Goal: Answer question/provide support

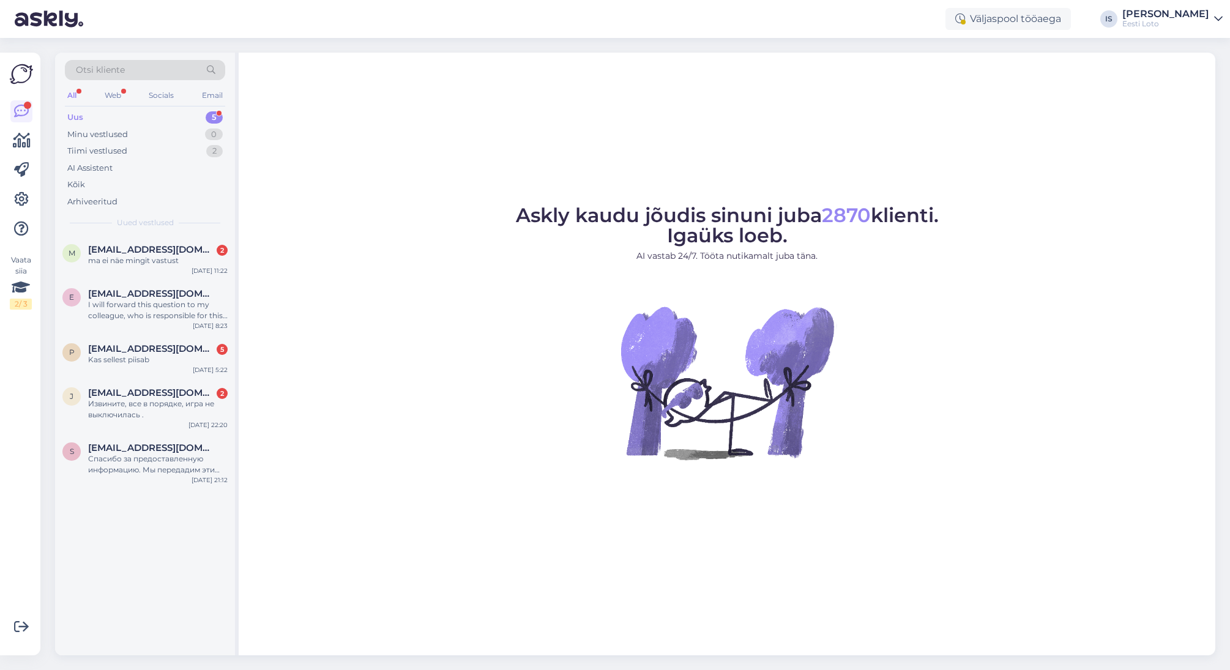
click at [88, 115] on div "Uus 5" at bounding box center [145, 117] width 160 height 17
click at [120, 409] on div "Извините, все в порядке, игра не выключилась ." at bounding box center [158, 409] width 140 height 22
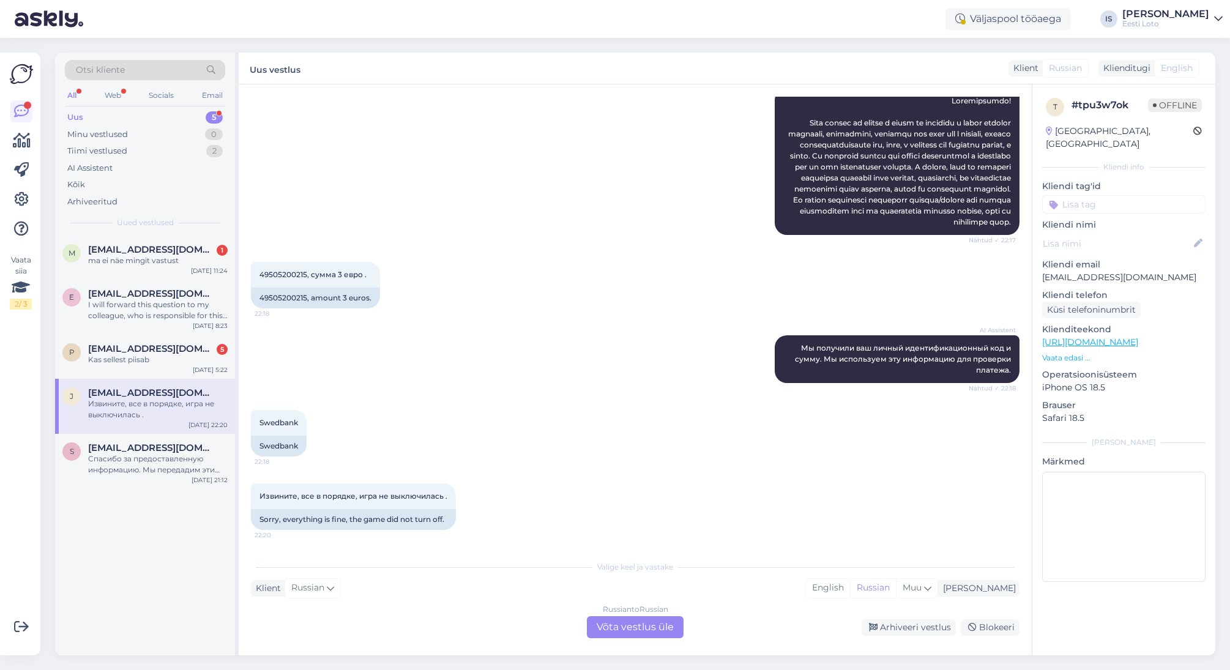
scroll to position [196, 0]
click at [884, 628] on div "Arhiveeri vestlus" at bounding box center [909, 627] width 94 height 17
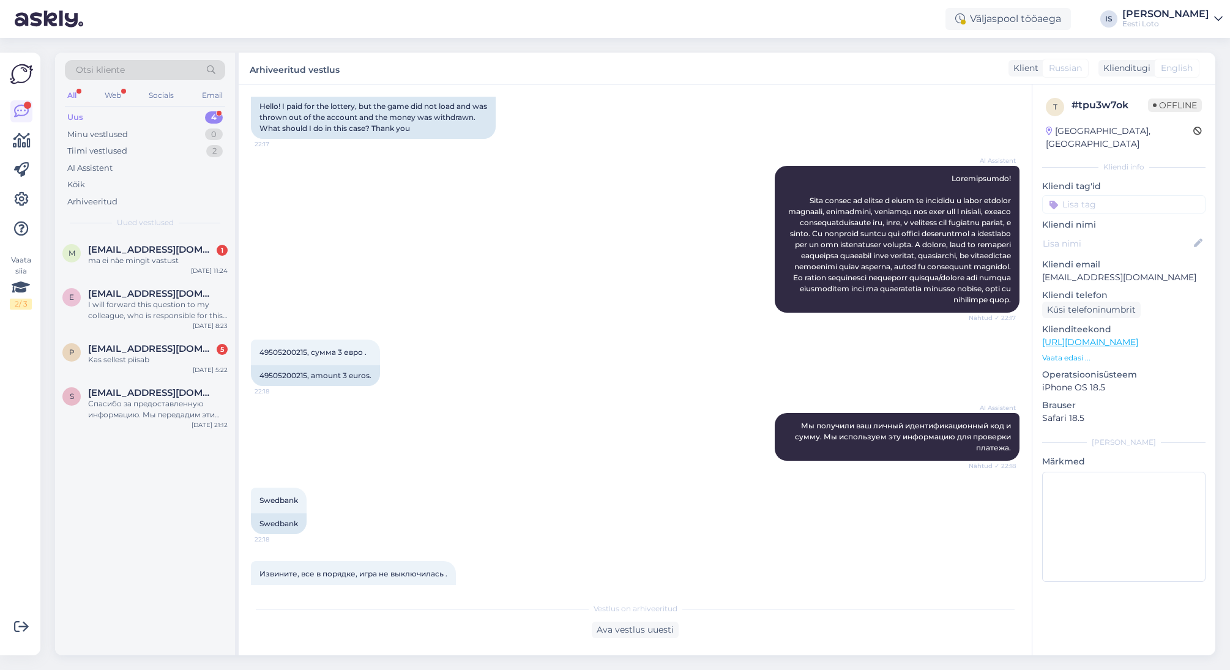
scroll to position [160, 0]
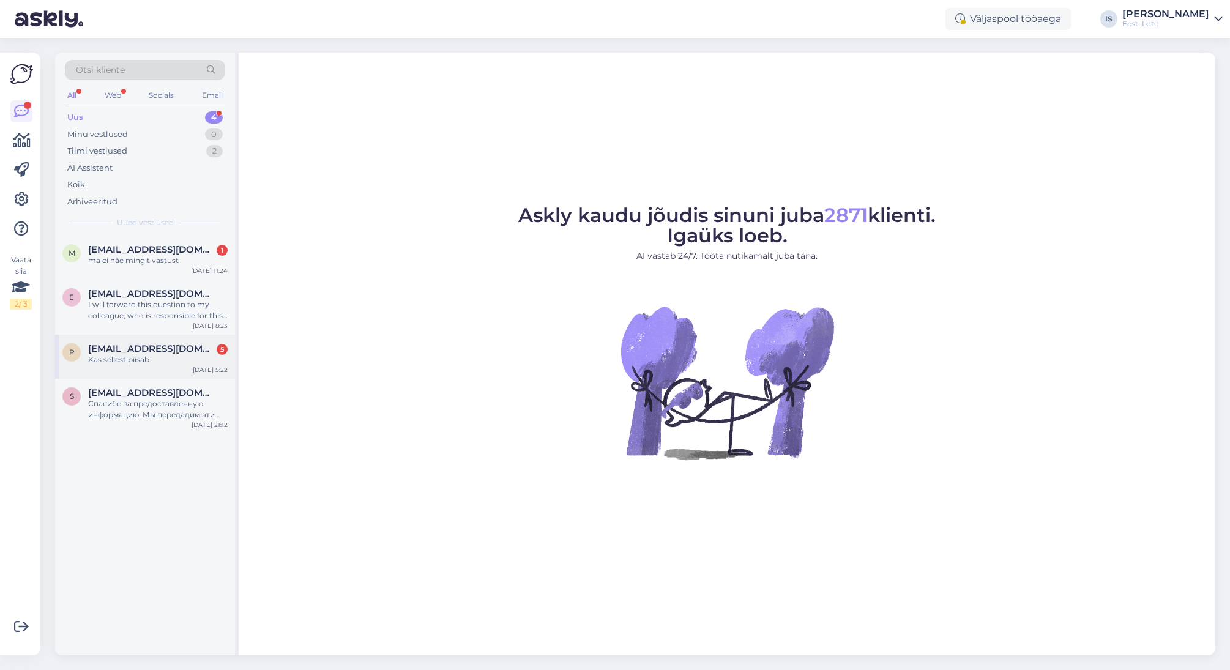
click at [140, 359] on div "Kas sellest piisab" at bounding box center [158, 359] width 140 height 11
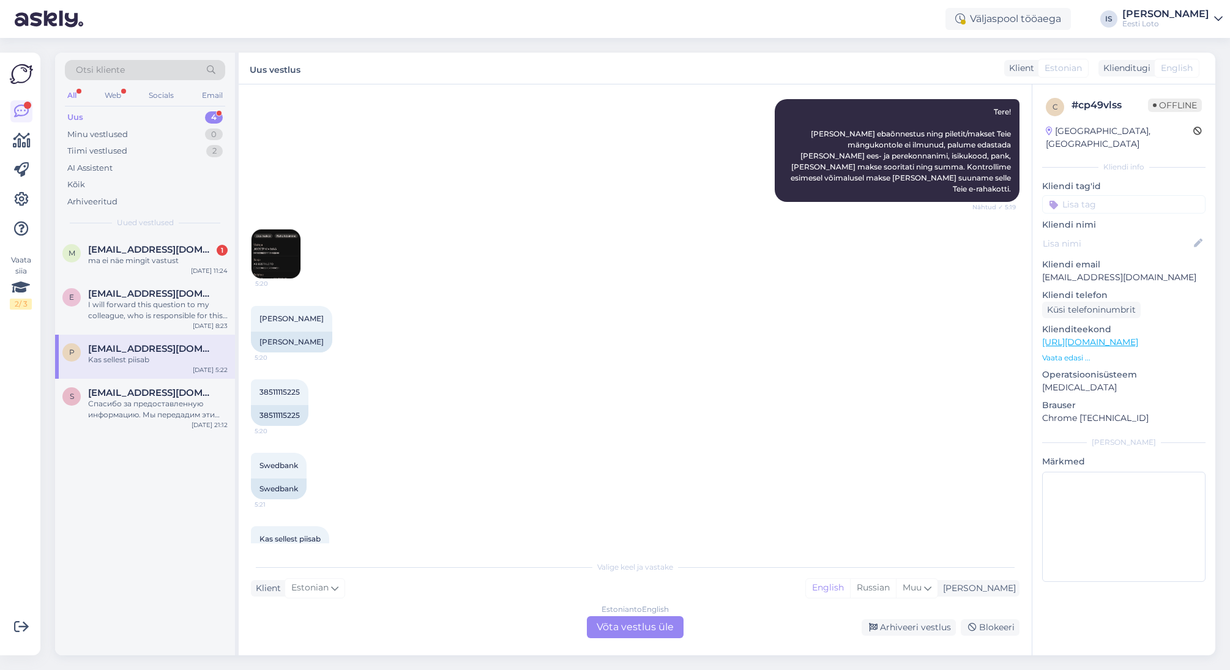
scroll to position [190, 0]
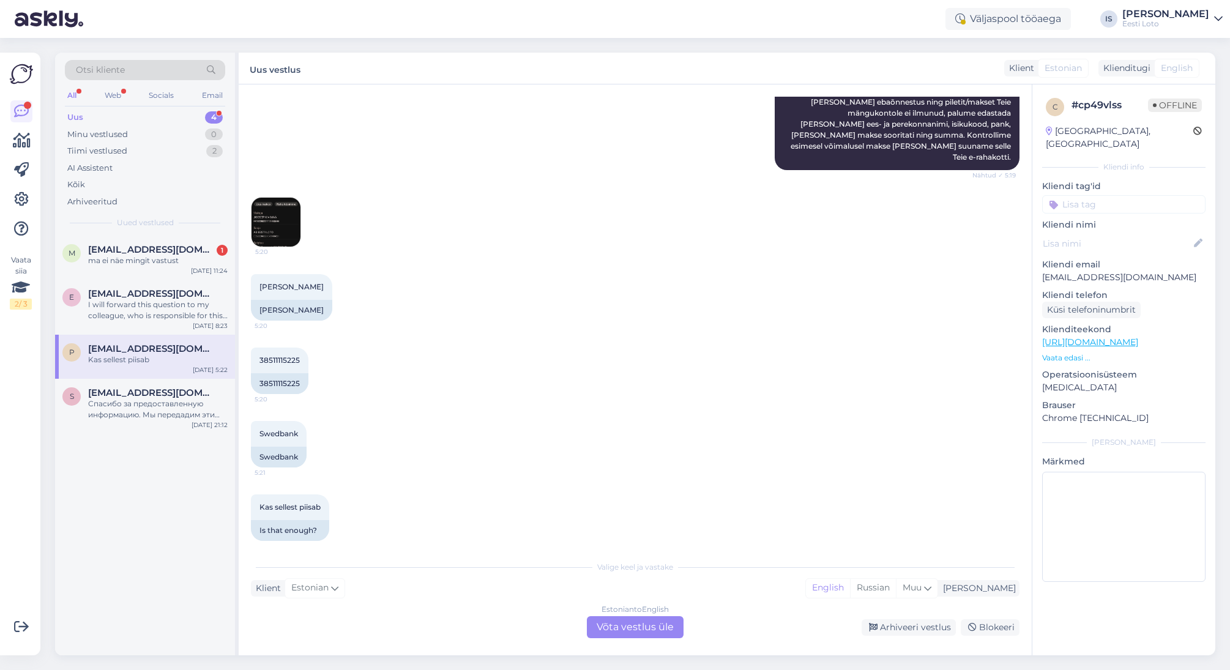
click at [274, 217] on img at bounding box center [275, 222] width 49 height 49
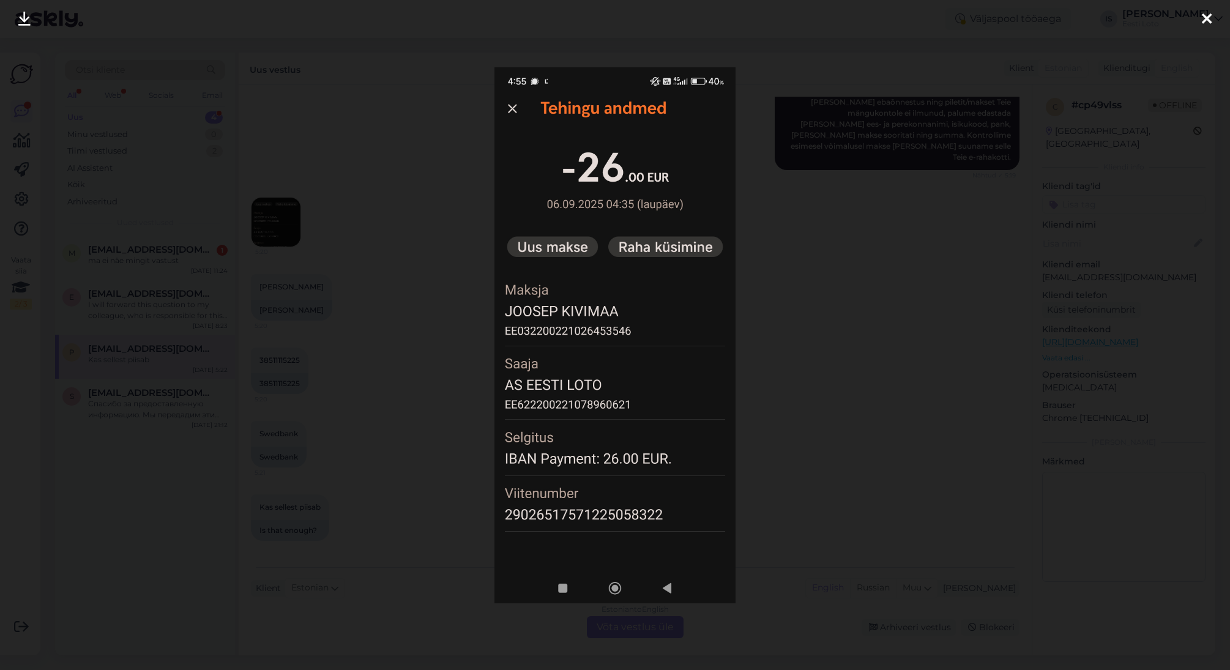
click at [1204, 20] on icon at bounding box center [1207, 20] width 10 height 16
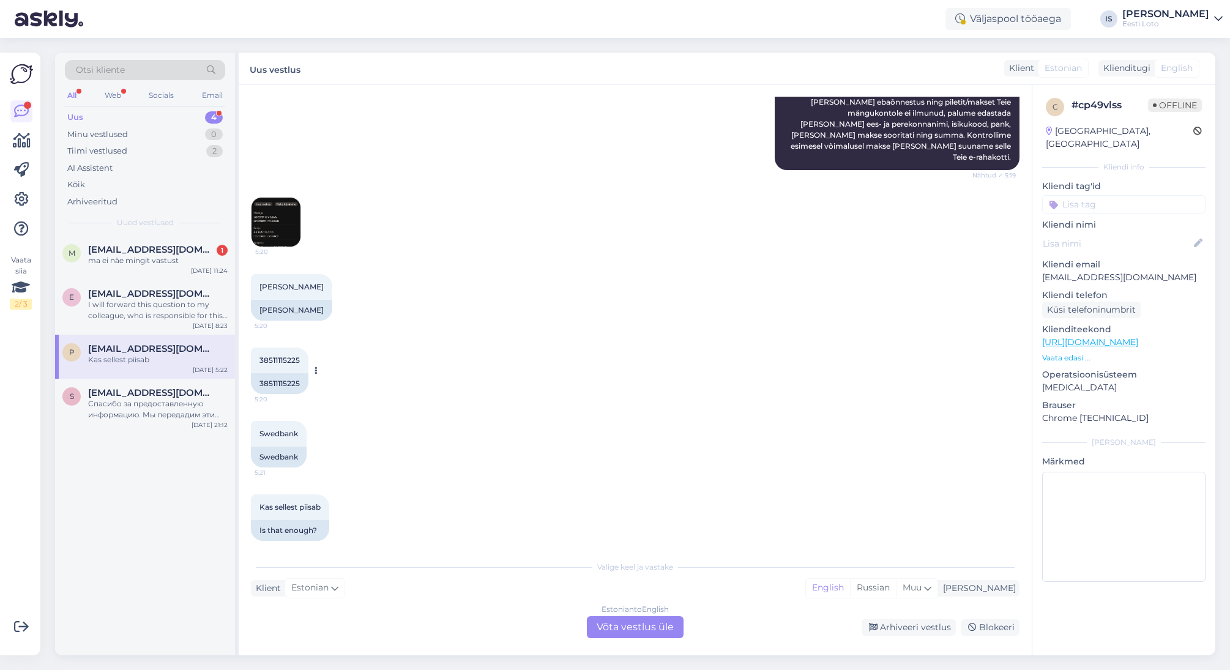
click at [281, 356] on span "38511115225" at bounding box center [279, 360] width 40 height 9
copy div "38511115225 5:20"
click at [269, 216] on img at bounding box center [275, 222] width 49 height 49
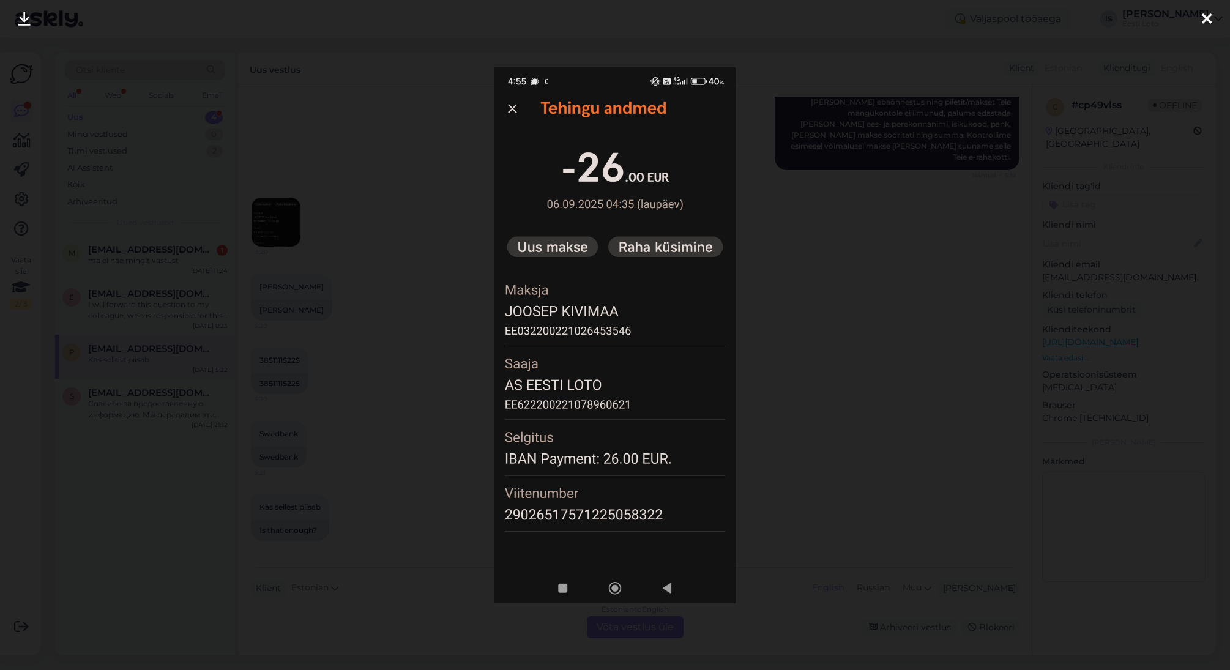
click at [1204, 20] on icon at bounding box center [1207, 20] width 10 height 16
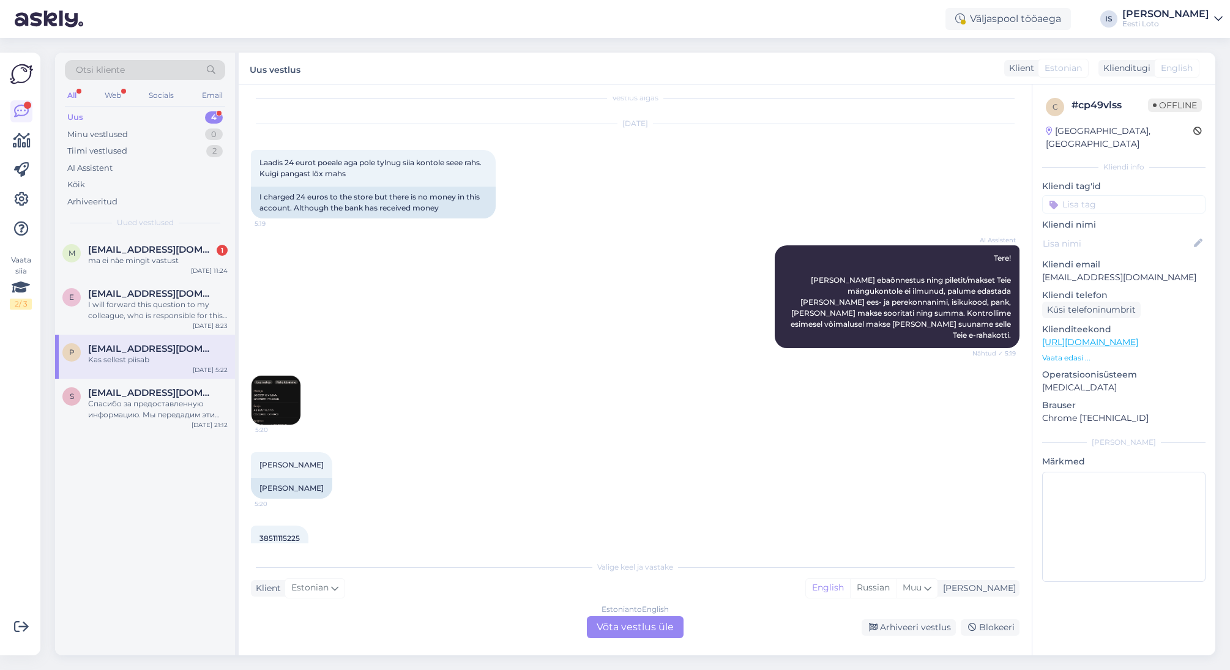
scroll to position [10, 0]
click at [269, 398] on img at bounding box center [275, 401] width 49 height 49
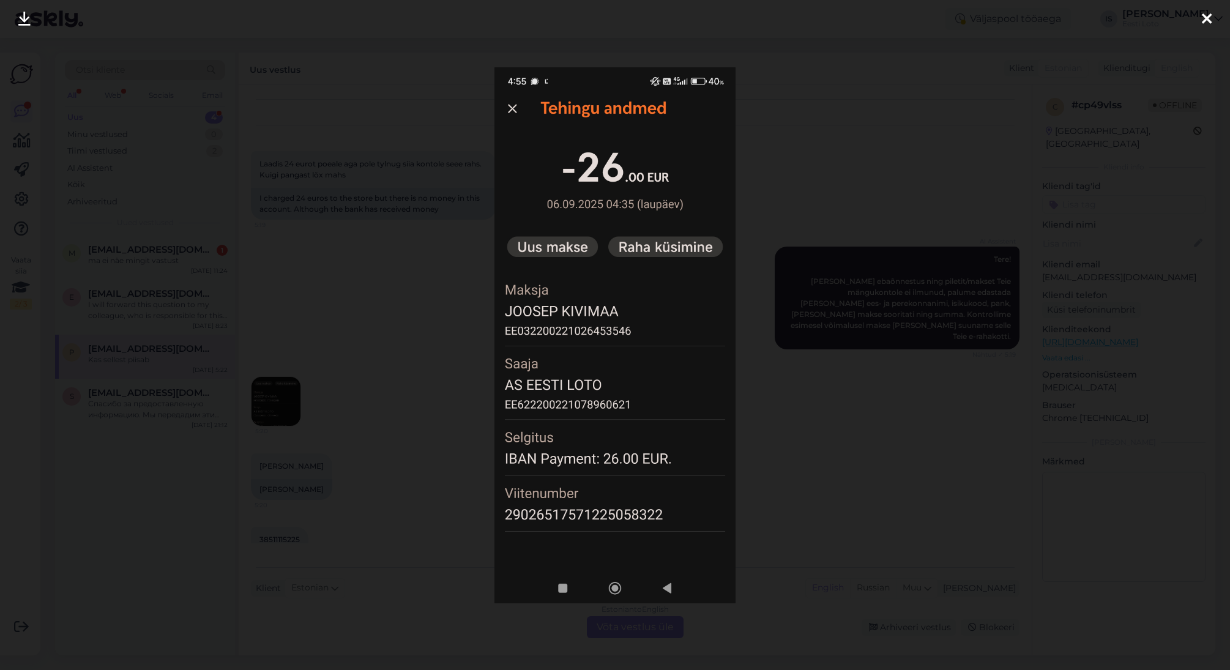
click at [1207, 18] on icon at bounding box center [1207, 20] width 10 height 16
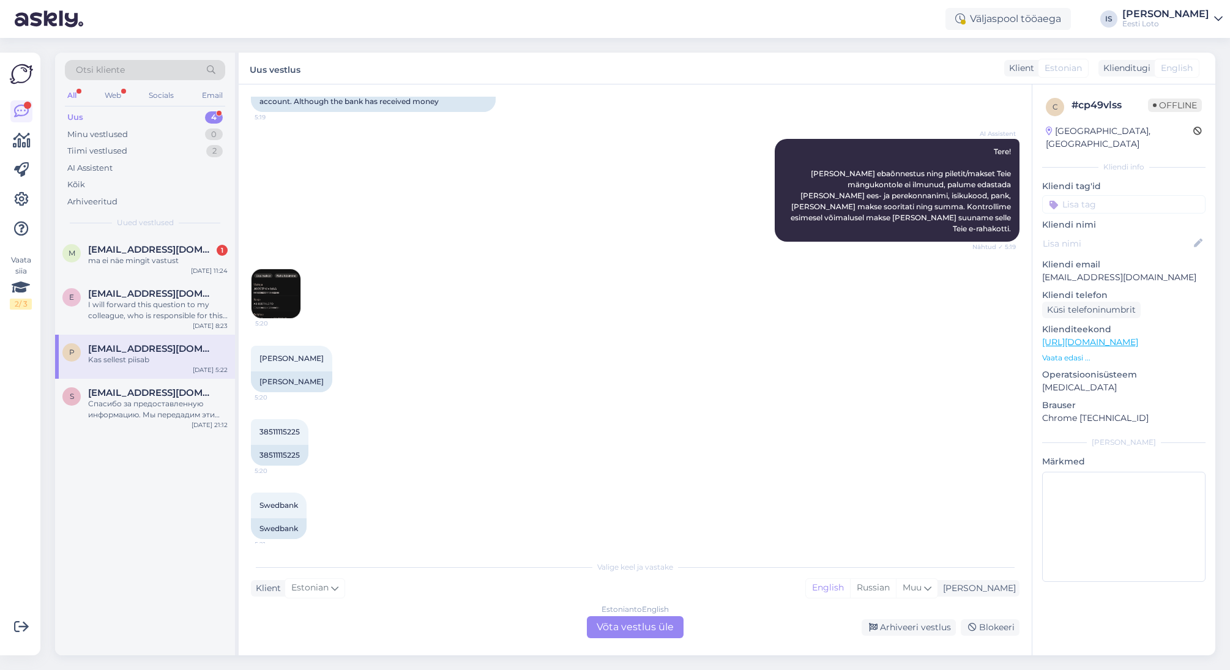
scroll to position [190, 0]
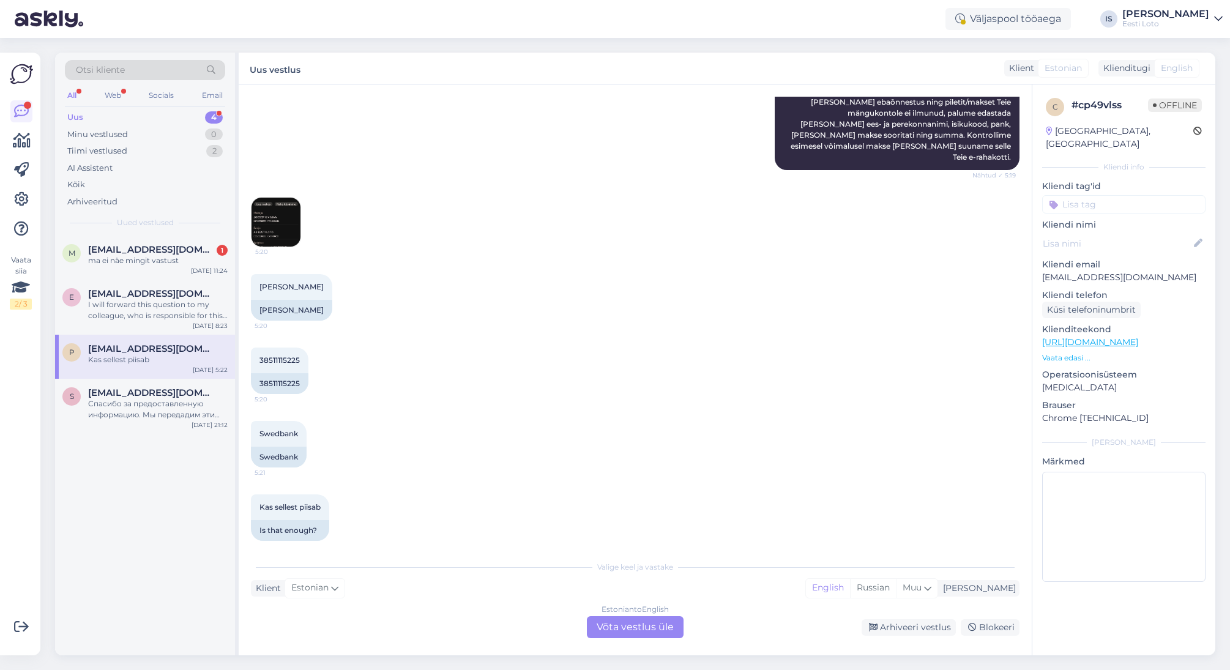
click at [635, 630] on div "Estonian to English Võta vestlus üle" at bounding box center [635, 627] width 97 height 22
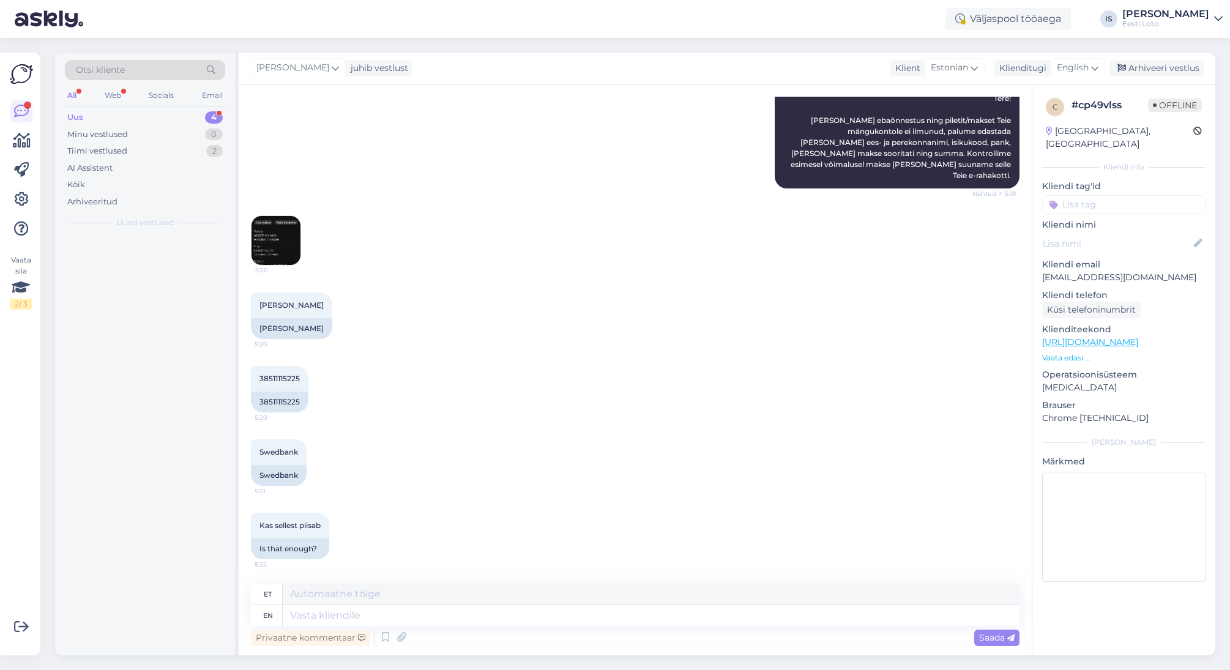
scroll to position [160, 0]
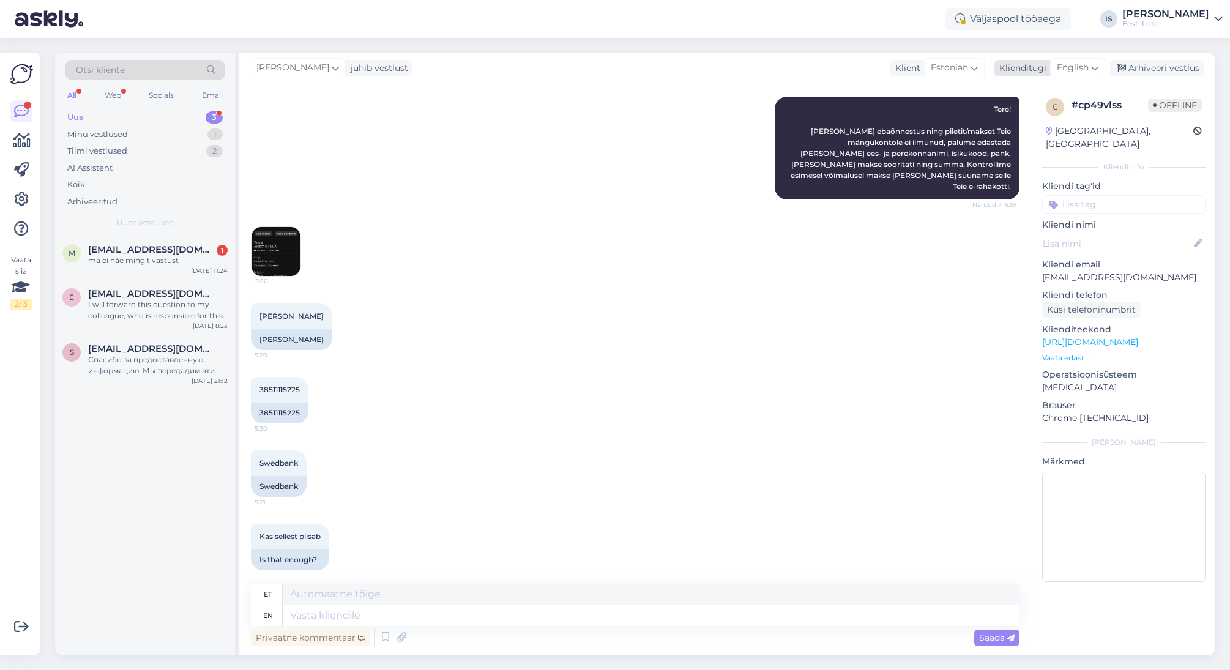
click at [1081, 73] on span "English" at bounding box center [1073, 67] width 32 height 13
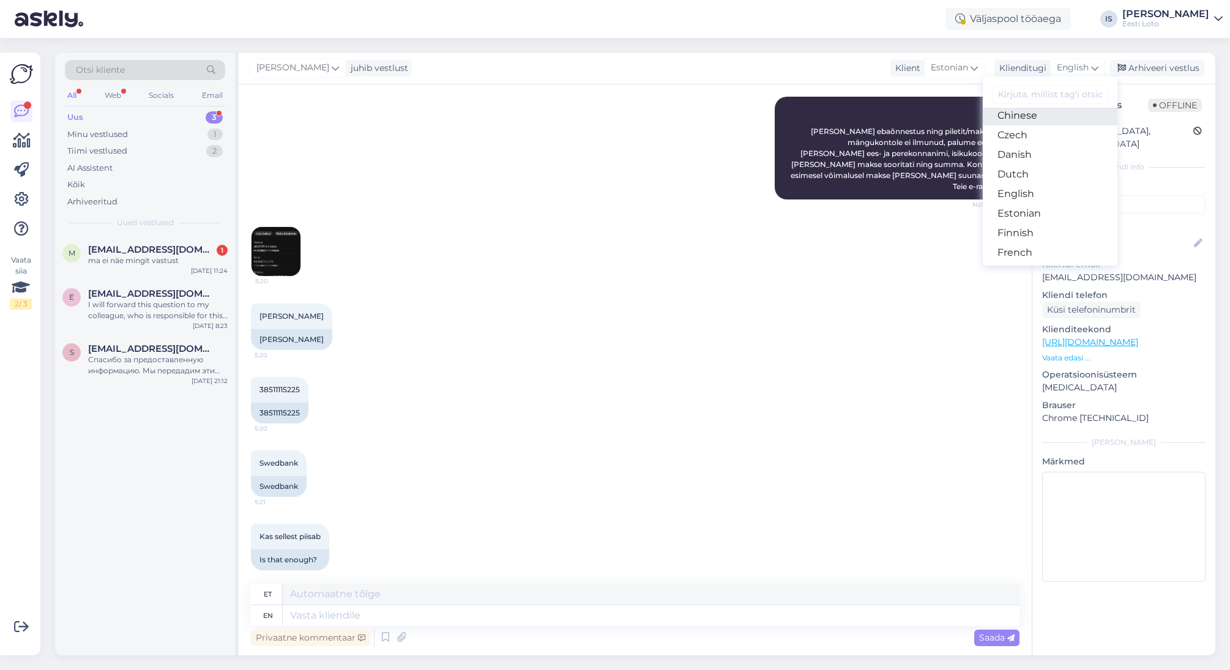
scroll to position [71, 0]
click at [1056, 206] on link "Estonian" at bounding box center [1050, 208] width 135 height 20
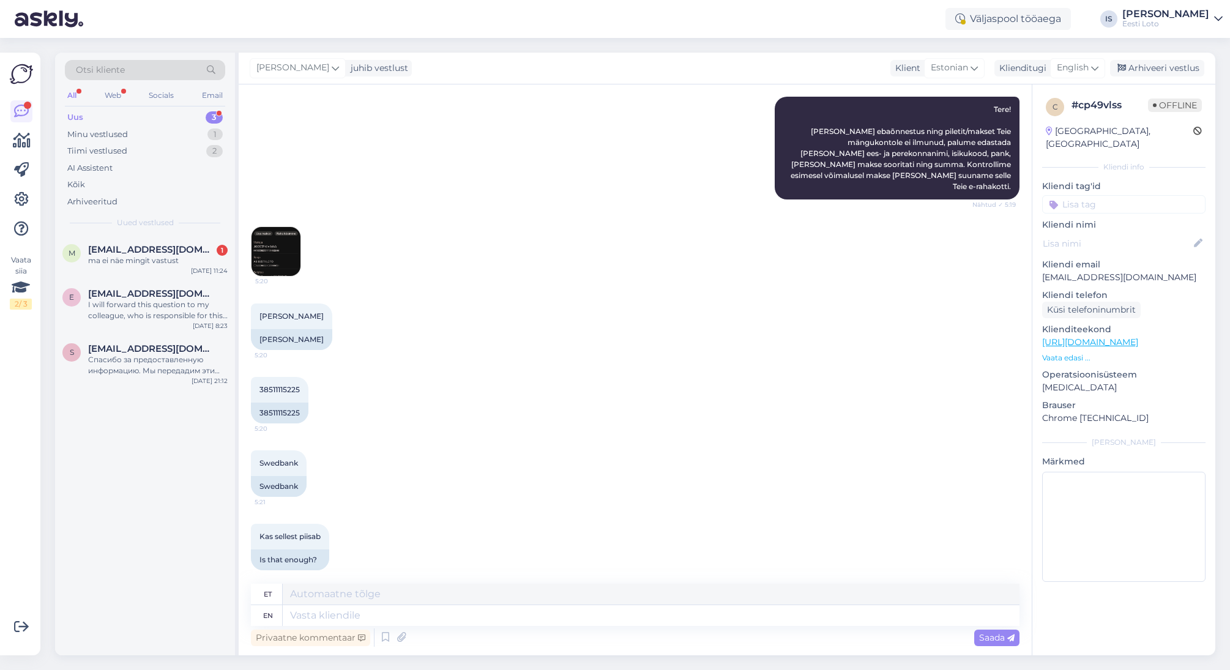
scroll to position [144, 0]
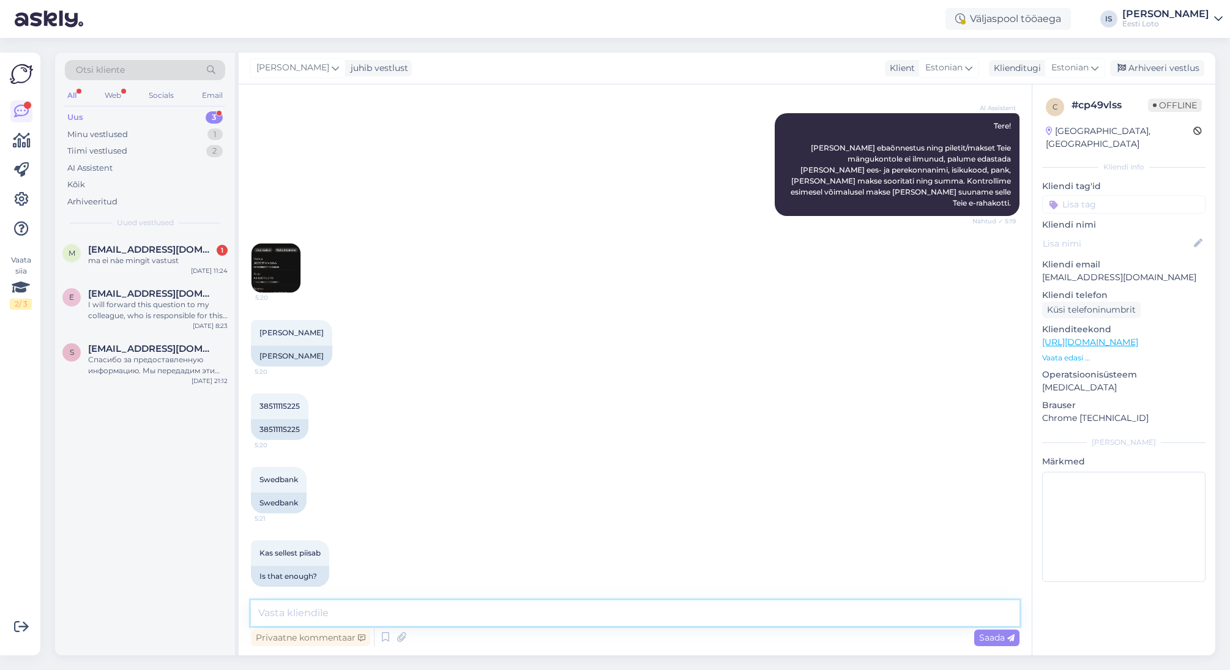
click at [564, 619] on textarea at bounding box center [635, 613] width 769 height 26
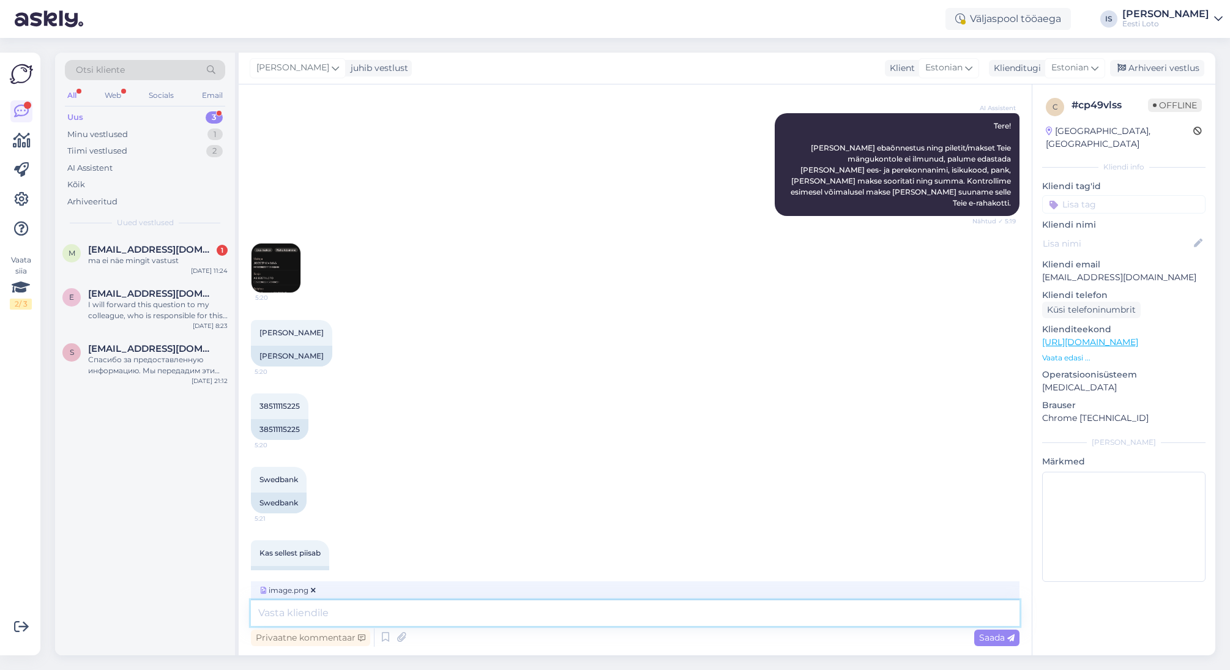
scroll to position [163, 0]
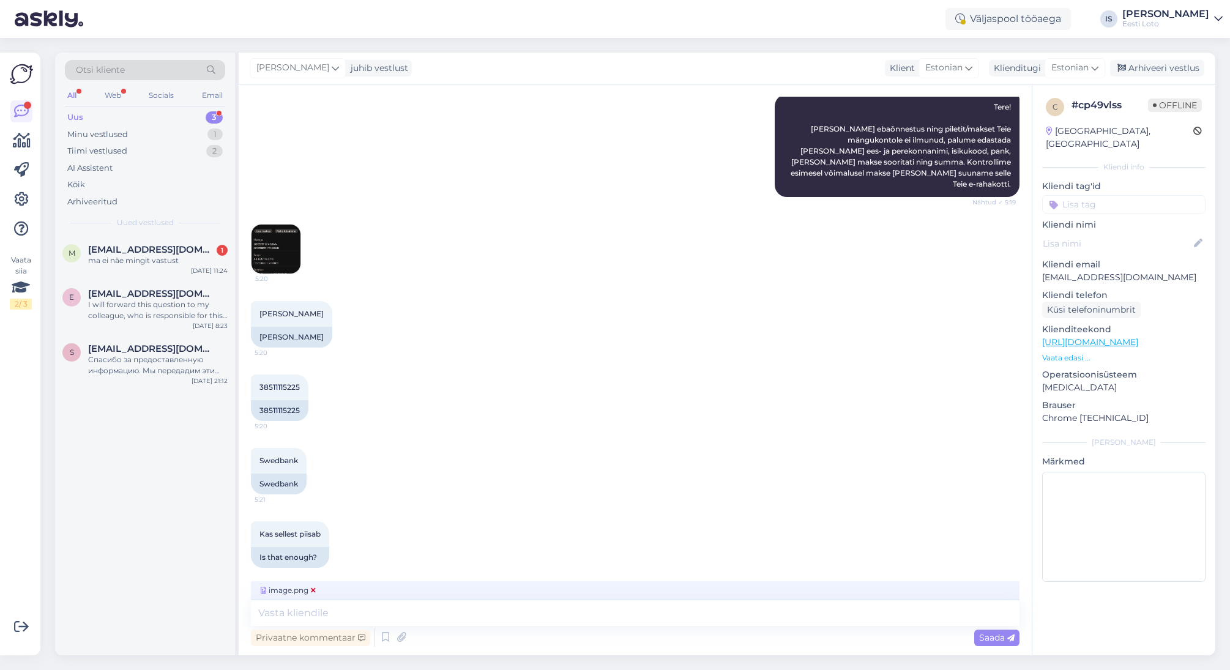
click at [313, 590] on icon at bounding box center [313, 590] width 5 height 7
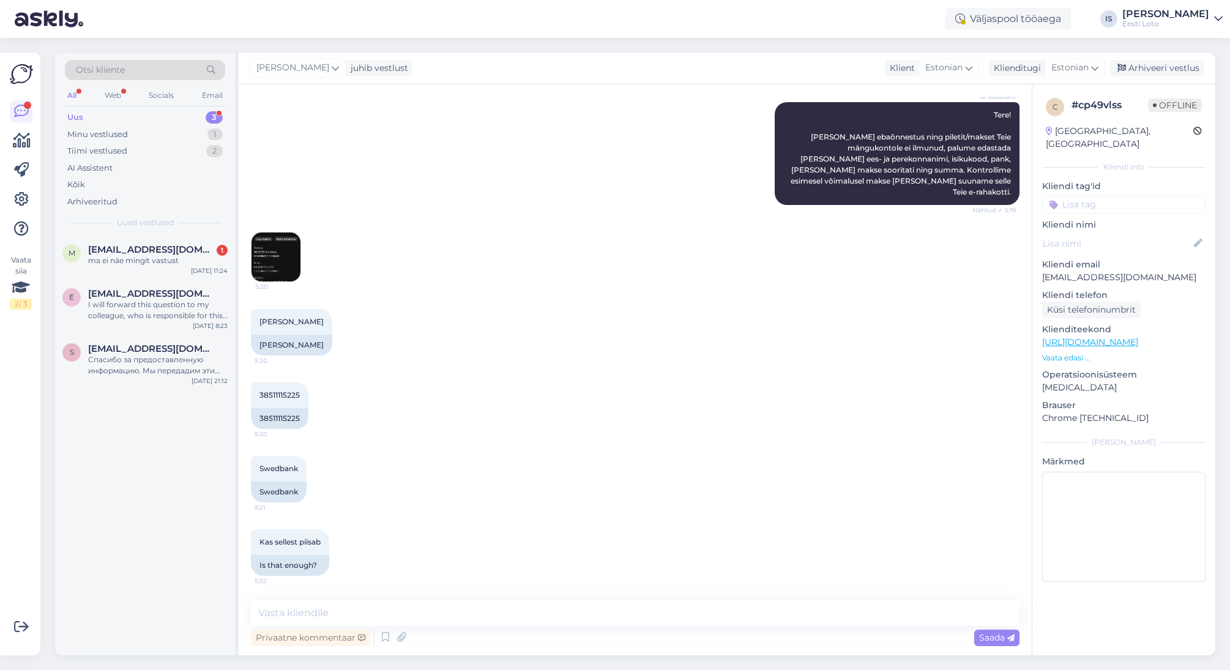
scroll to position [144, 0]
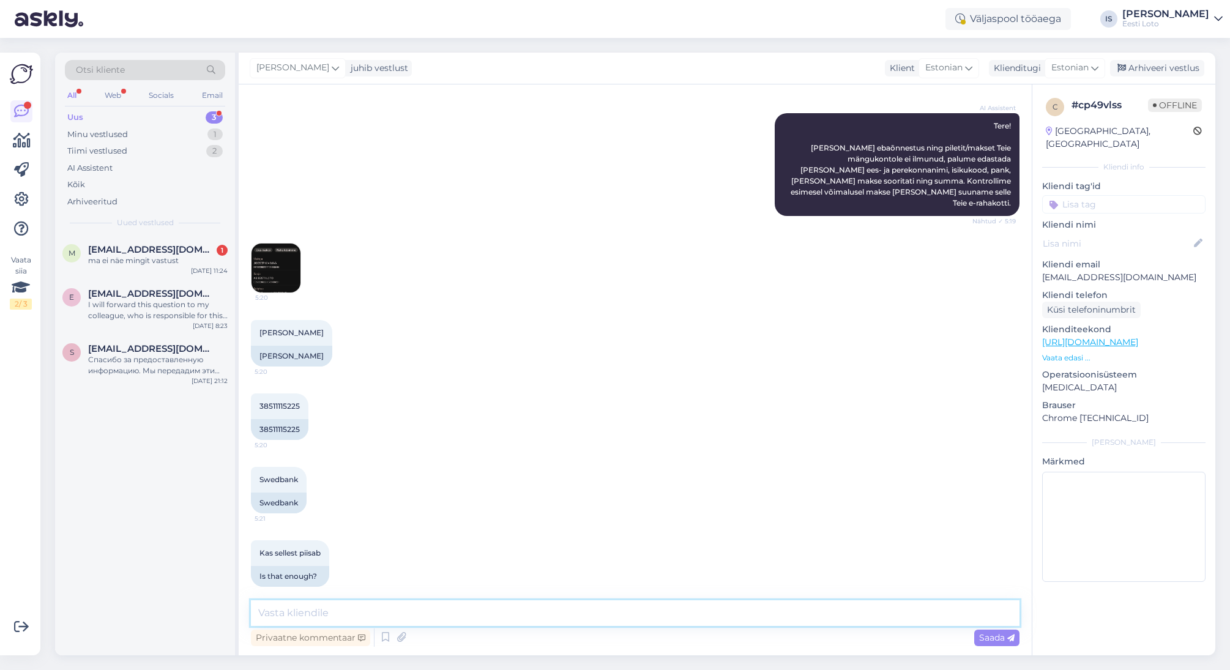
click at [488, 617] on textarea at bounding box center [635, 613] width 769 height 26
paste textarea "“Palume kontrollida veelkord laekumisi valikust “Konto” ja “Minu tehingud”."
click at [265, 611] on textarea "“Palume kontrollida veelkord laekumisi valikust “Konto” ja “Minu tehingud"" at bounding box center [635, 613] width 769 height 26
click at [647, 611] on textarea "Palume kontrollida veelkord laekumisi valikust “Konto” ja “Minu tehingud"" at bounding box center [635, 613] width 769 height 26
drag, startPoint x: 966, startPoint y: 611, endPoint x: 884, endPoint y: 612, distance: 82.0
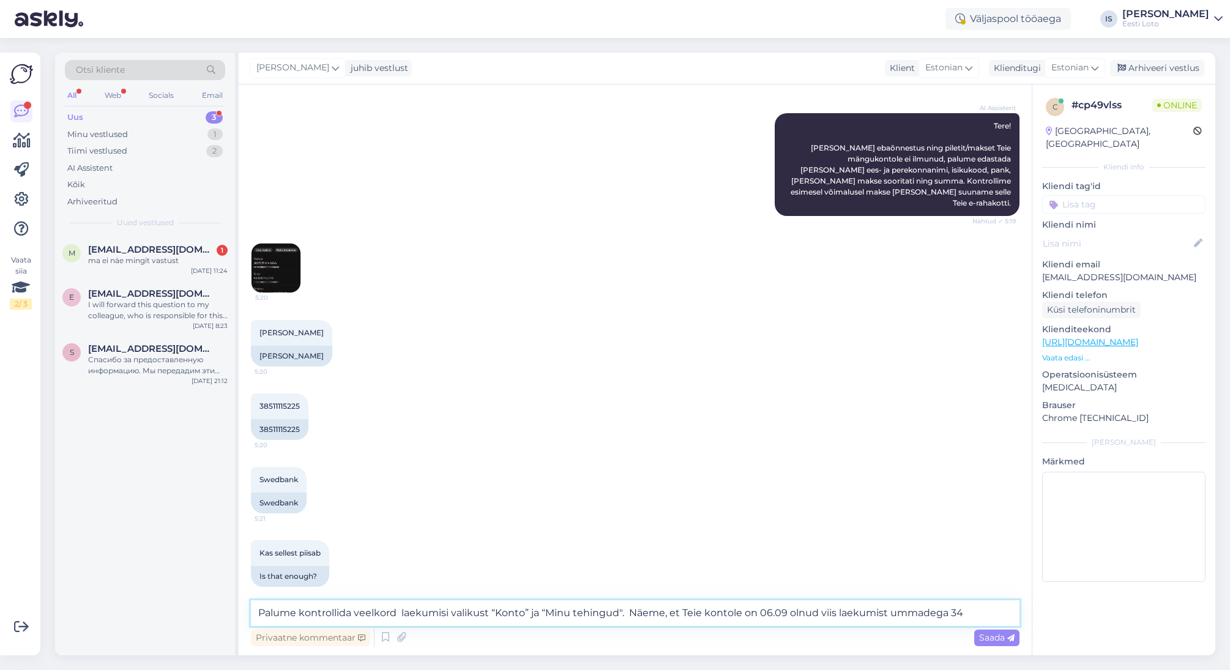
click at [884, 612] on textarea "Palume kontrollida veelkord laekumisi valikust “Konto” ja “Minu tehingud". Näem…" at bounding box center [635, 613] width 769 height 26
drag, startPoint x: 950, startPoint y: 639, endPoint x: 978, endPoint y: 636, distance: 28.3
click at [954, 638] on div "Privaatne kommentaar Saada" at bounding box center [635, 637] width 769 height 23
click at [902, 612] on textarea "Palume kontrollida veelkord laekumisi valikust “Konto” ja “Minu tehingud". Näem…" at bounding box center [635, 613] width 769 height 26
type textarea "Palume kontrollida veelkord laekumisi valikust “Konto” ja “Minu tehingud". Näem…"
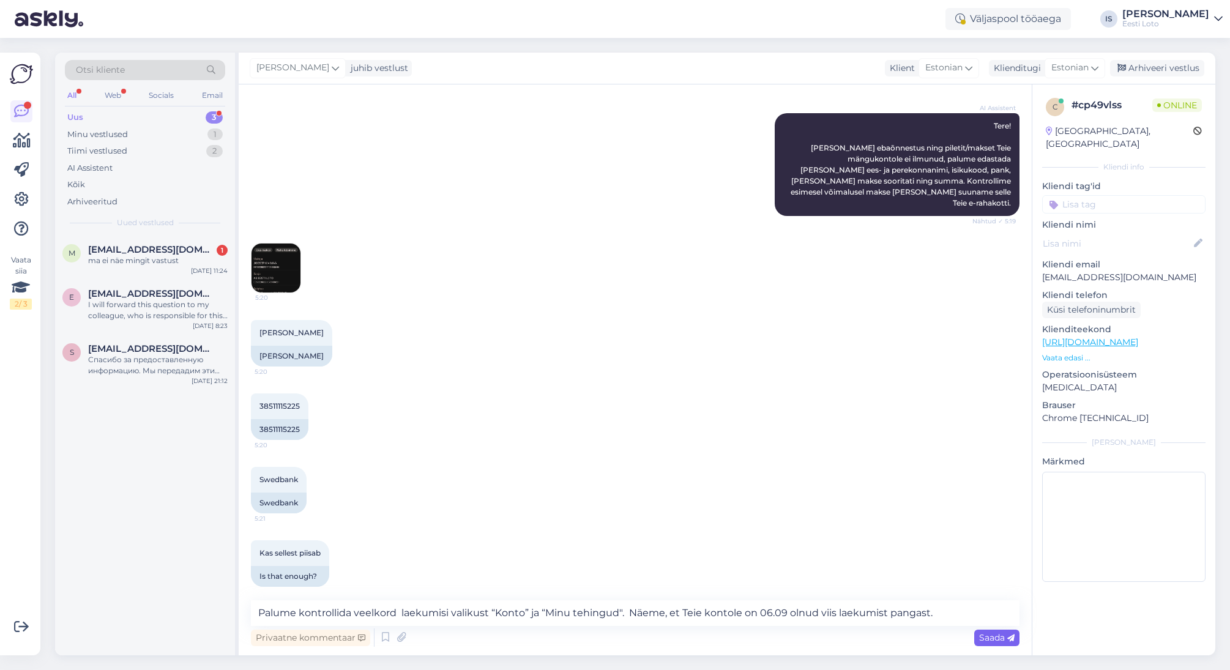
click at [997, 637] on span "Saada" at bounding box center [996, 637] width 35 height 11
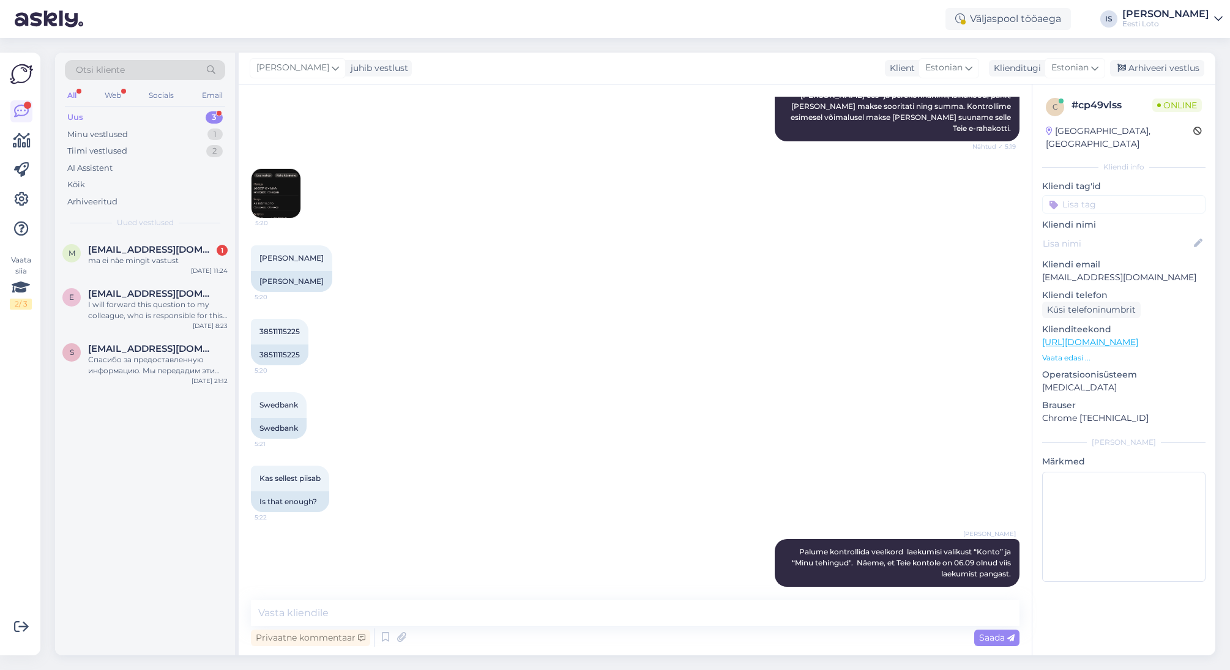
click at [1135, 195] on input at bounding box center [1123, 204] width 163 height 18
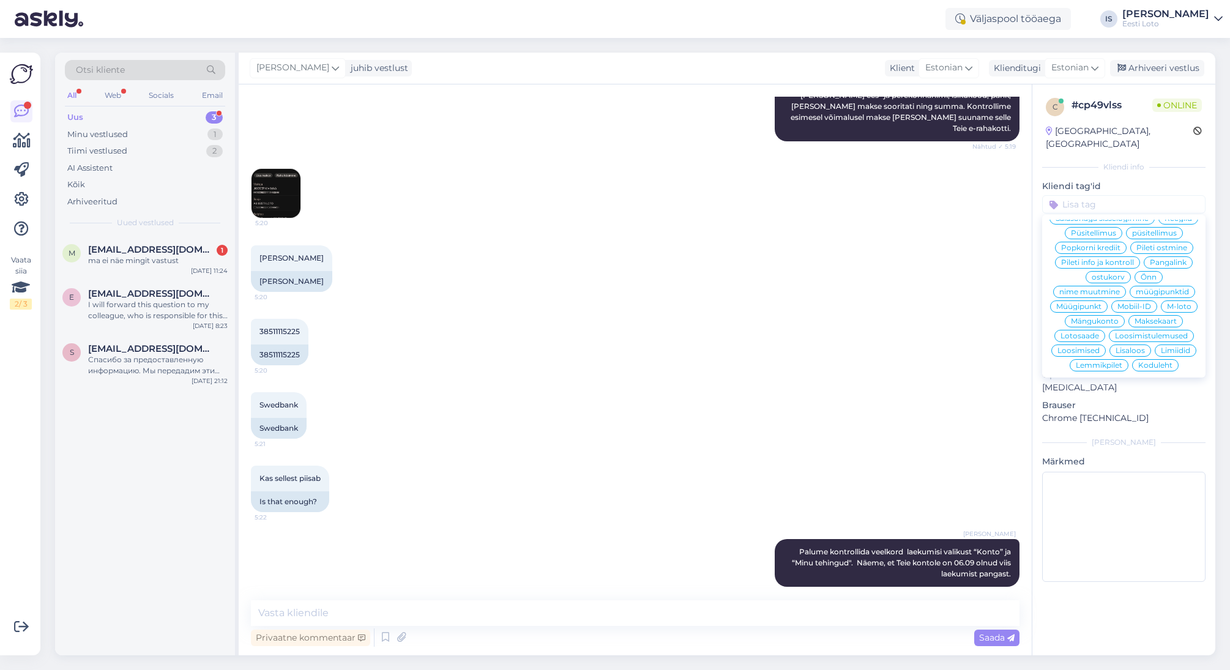
scroll to position [381, 0]
click at [1109, 293] on span "E-rahakott" at bounding box center [1111, 296] width 40 height 7
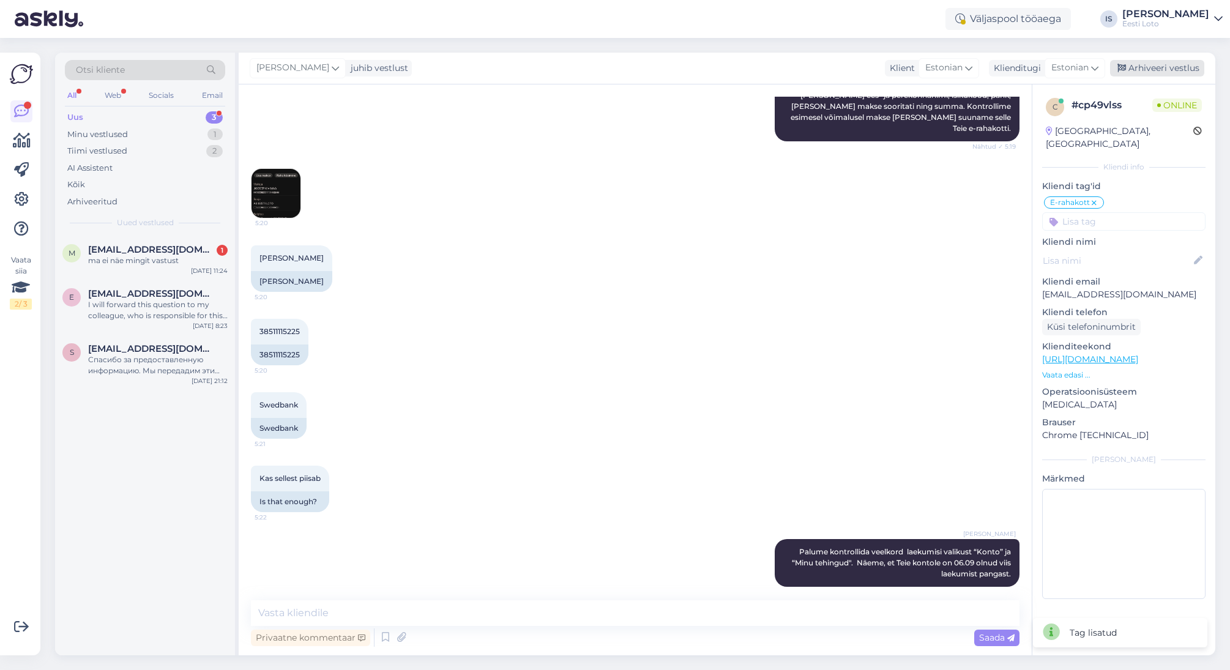
click at [1126, 68] on icon at bounding box center [1121, 68] width 9 height 9
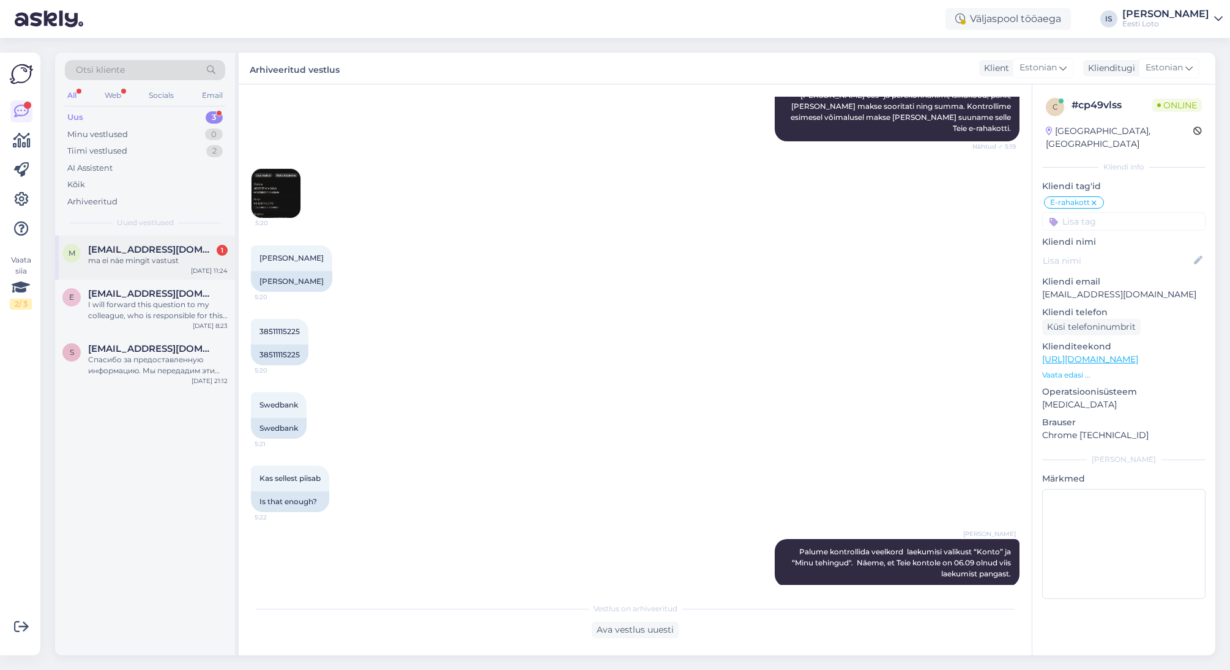
click at [142, 255] on div "ma ei näe mingit vastust" at bounding box center [158, 260] width 140 height 11
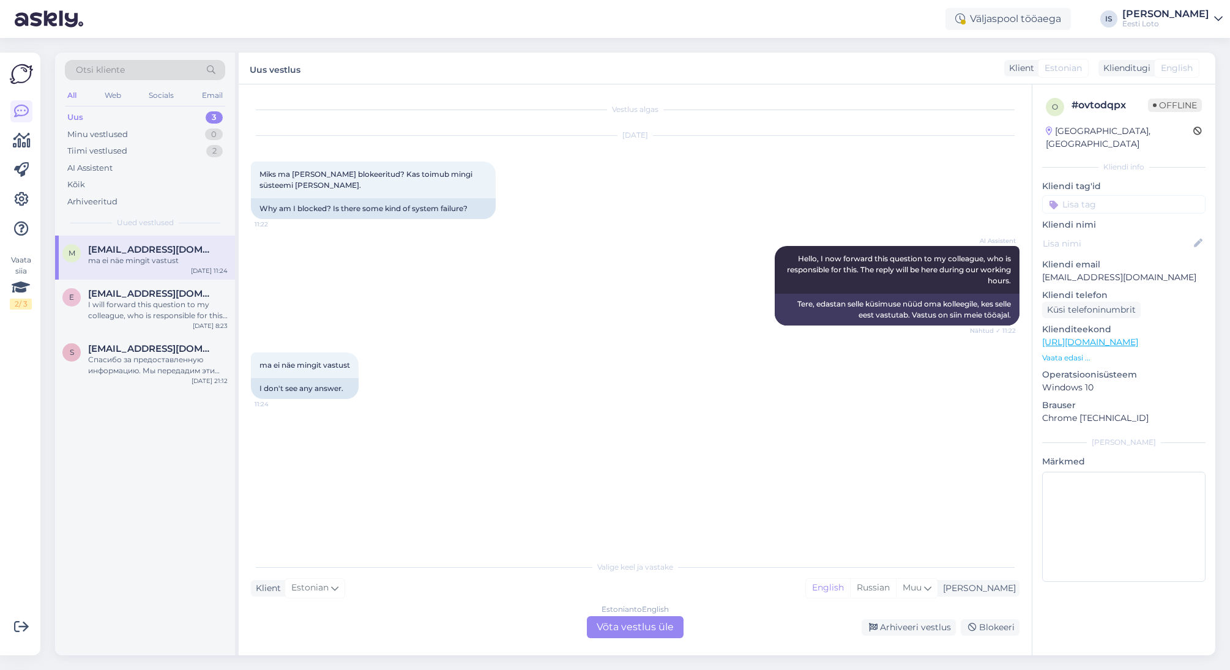
scroll to position [0, 0]
drag, startPoint x: 1147, startPoint y: 263, endPoint x: 1037, endPoint y: 266, distance: 110.2
click at [1037, 266] on div "o # ovtodqpx Offline Estonia, Tallinn Kliendi info Kliendi tag'id Võit võidu vä…" at bounding box center [1123, 342] width 183 height 516
copy p "[EMAIL_ADDRESS][DOMAIN_NAME]"
click at [157, 297] on span "[EMAIL_ADDRESS][DOMAIN_NAME]" at bounding box center [151, 293] width 127 height 11
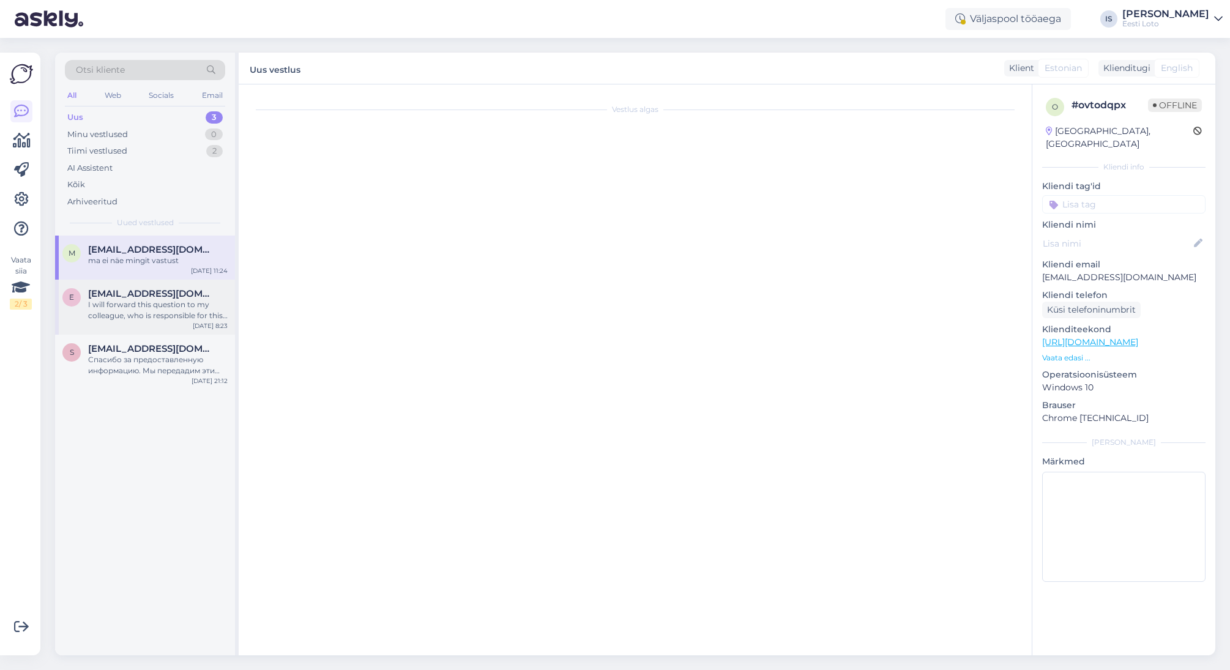
scroll to position [21, 0]
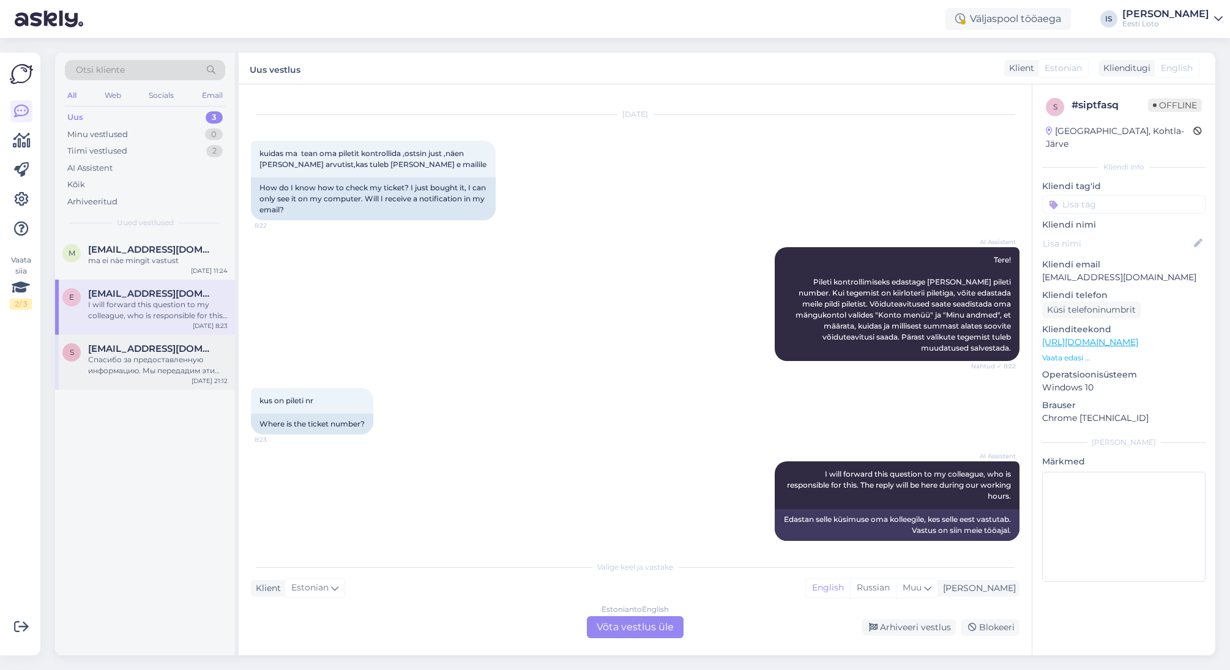
click at [106, 354] on div "Спасибо за предоставленную информацию. Мы передадим эти данные нашему финансово…" at bounding box center [158, 365] width 140 height 22
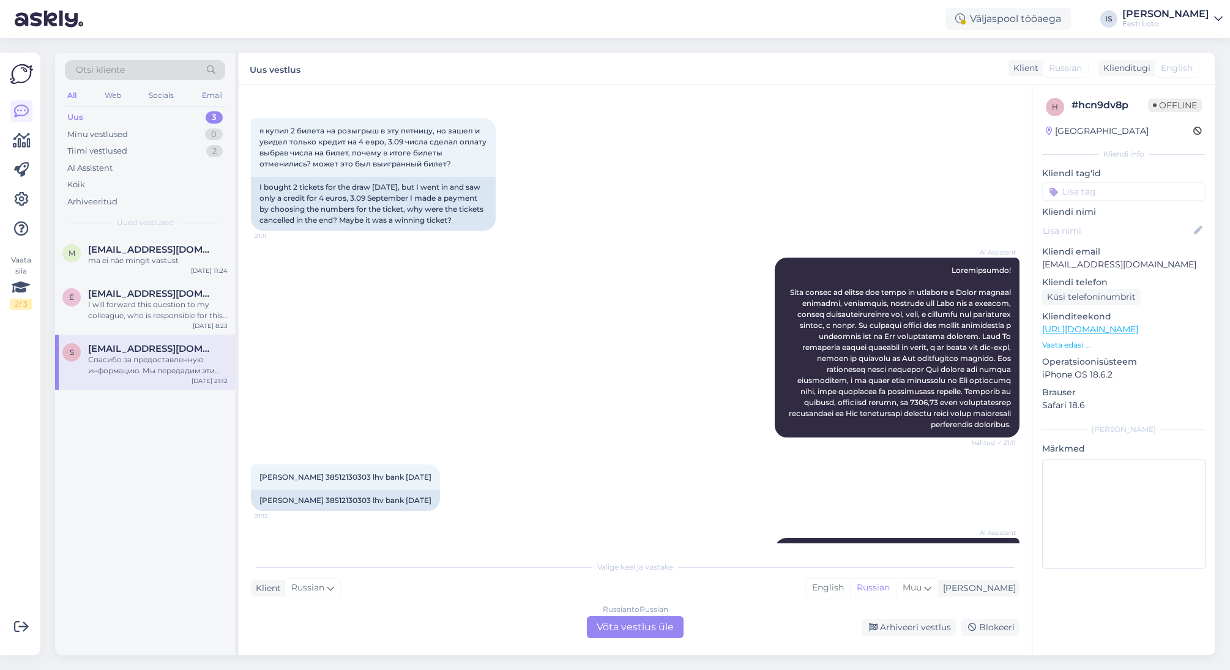
scroll to position [44, 0]
click at [350, 481] on span "sergei romanovski 38512130303 lhv bank 3.09.2025" at bounding box center [345, 476] width 172 height 9
copy span "38512130303"
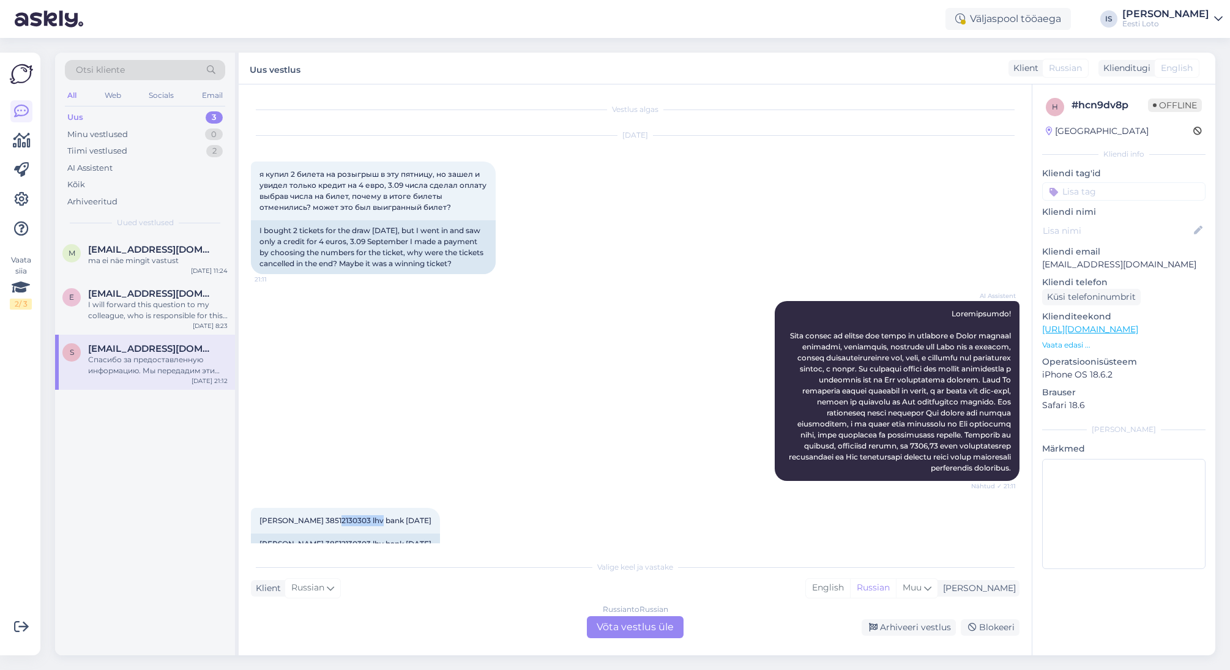
scroll to position [132, 0]
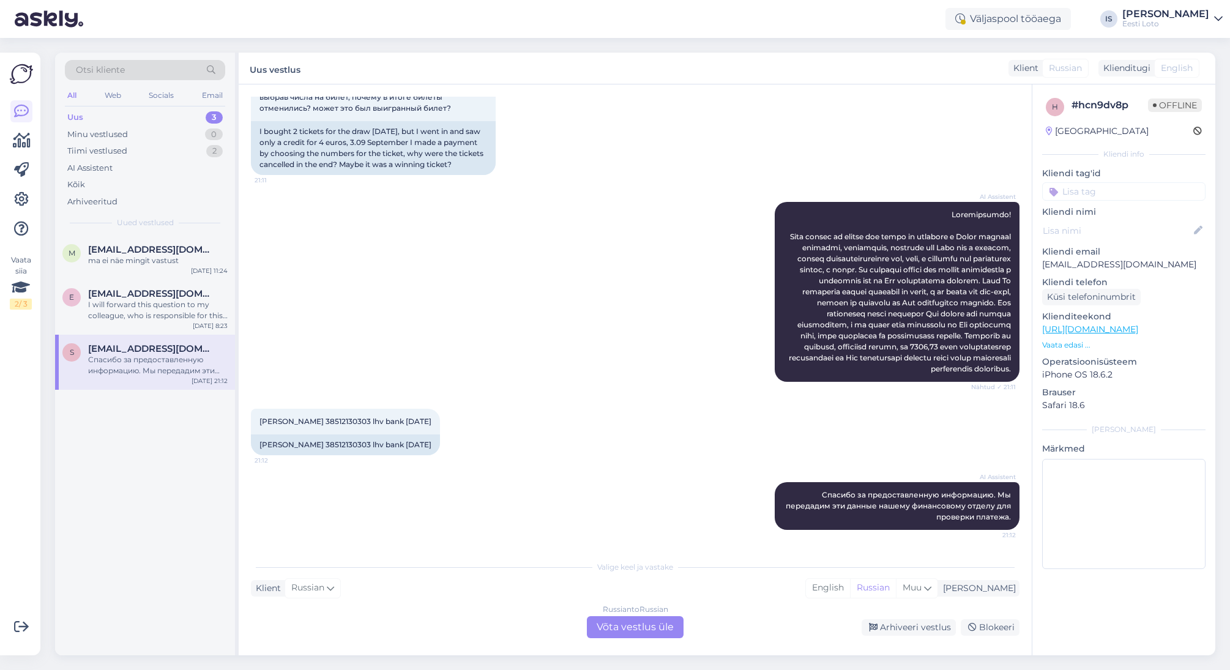
click at [639, 632] on div "Russian to Russian Võta vestlus üle" at bounding box center [635, 627] width 97 height 22
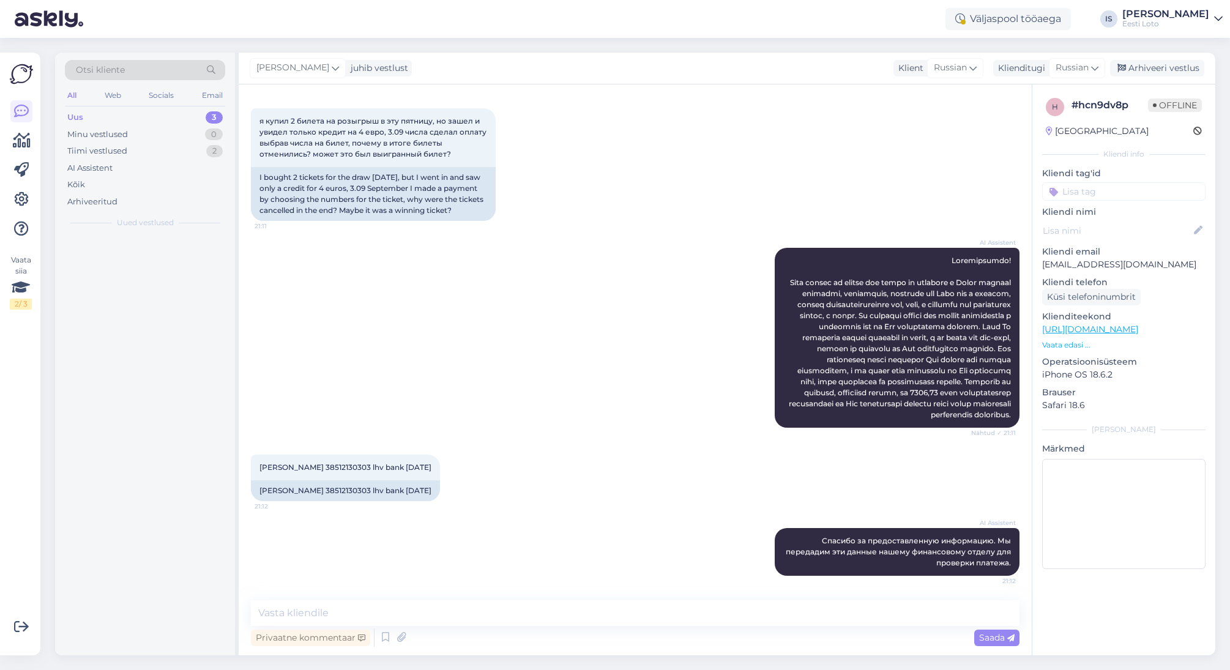
scroll to position [86, 0]
click at [570, 619] on textarea at bounding box center [635, 613] width 769 height 26
paste textarea "Kõiki e-rahakoti tehinguid (võidumaksed, piletiostud, sissemaksed, väljamaksed)…"
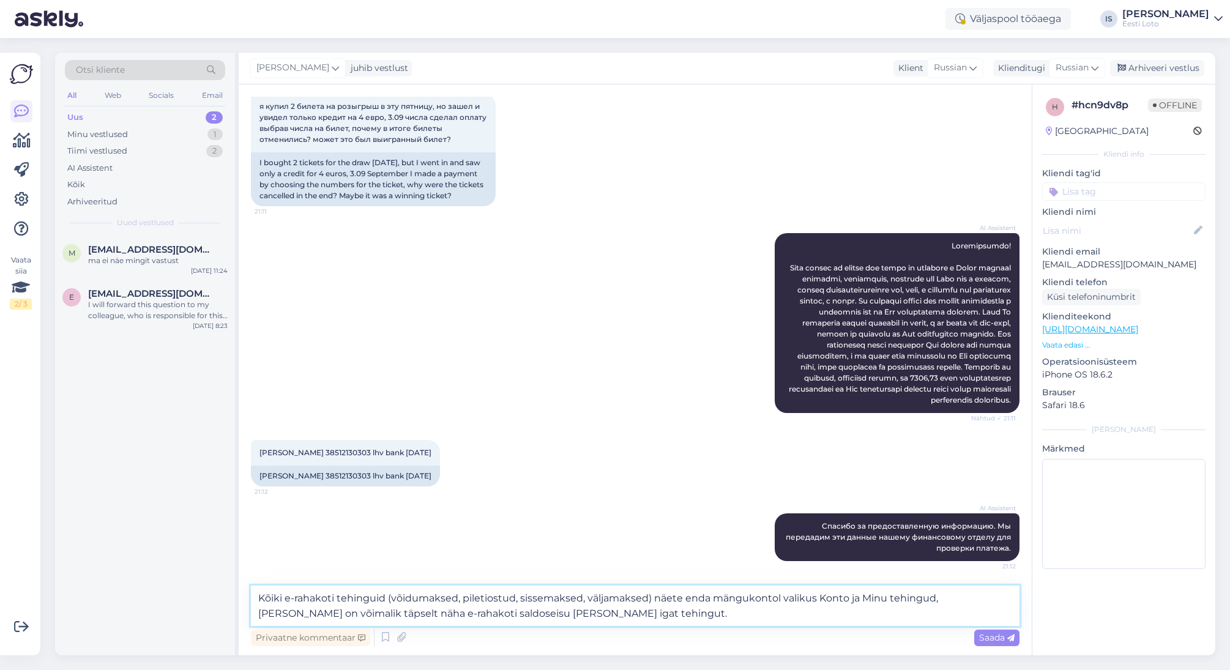
scroll to position [101, 0]
click at [259, 597] on textarea "Kõiki e-rahakoti tehinguid (võidumaksed, piletiostud, sissemaksed, väljamaksed)…" at bounding box center [635, 606] width 769 height 40
type textarea "Näeme, et 03.09 kell 12.35 on laekunud Teie E-rahakotti 4€. Kõiki e-rahakoti te…"
click at [1144, 191] on input at bounding box center [1123, 191] width 163 height 18
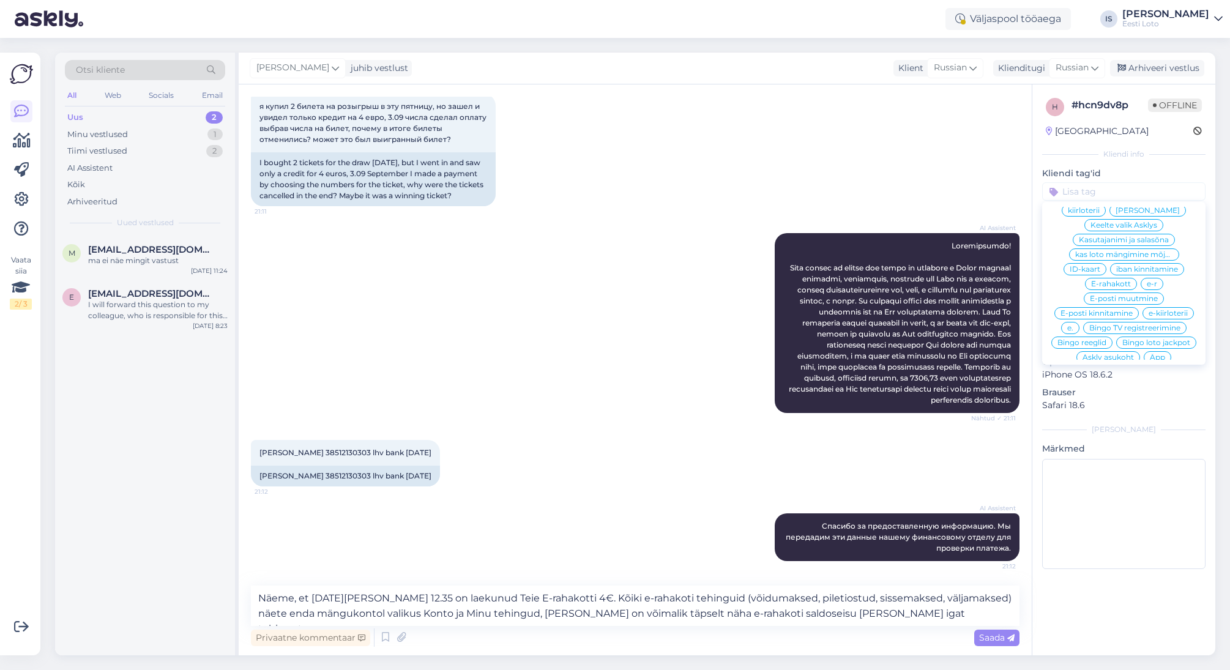
click at [1110, 280] on span "E-rahakott" at bounding box center [1111, 283] width 40 height 7
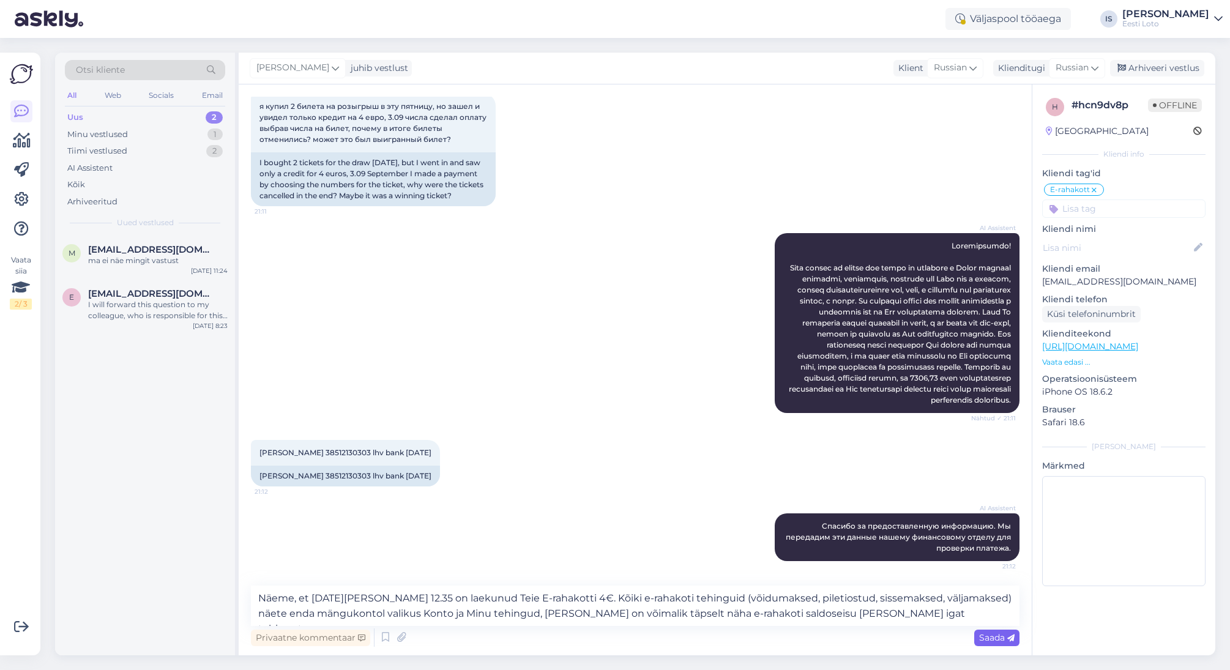
click at [980, 636] on span "Saada" at bounding box center [996, 637] width 35 height 11
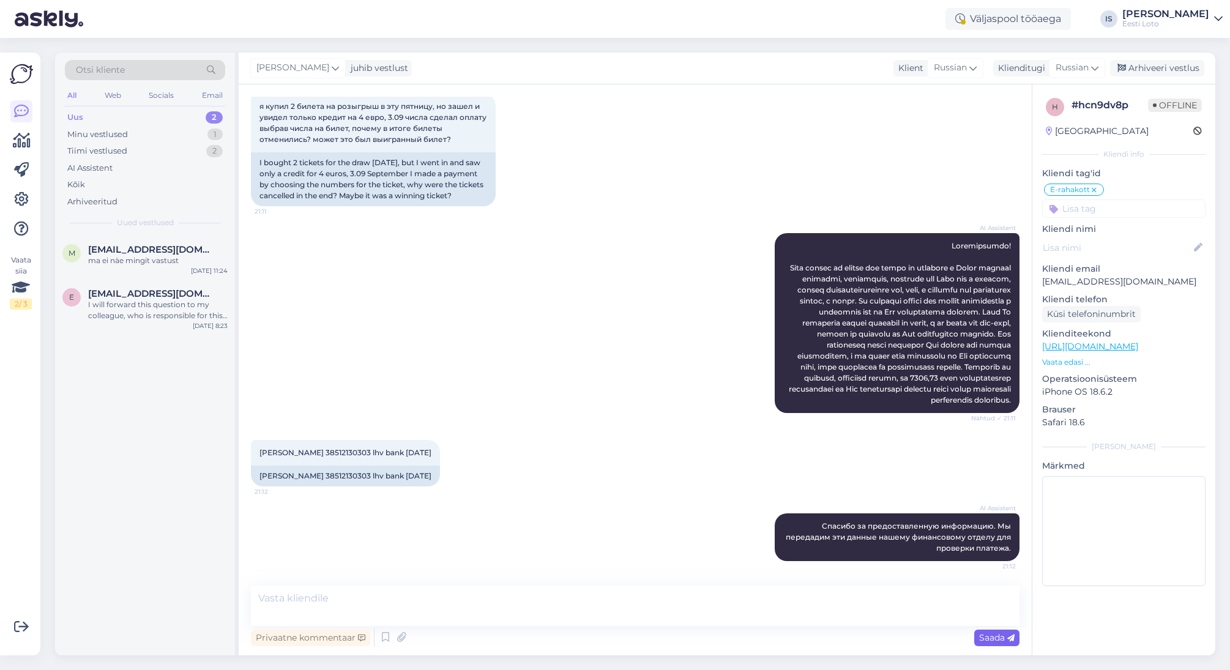
scroll to position [209, 0]
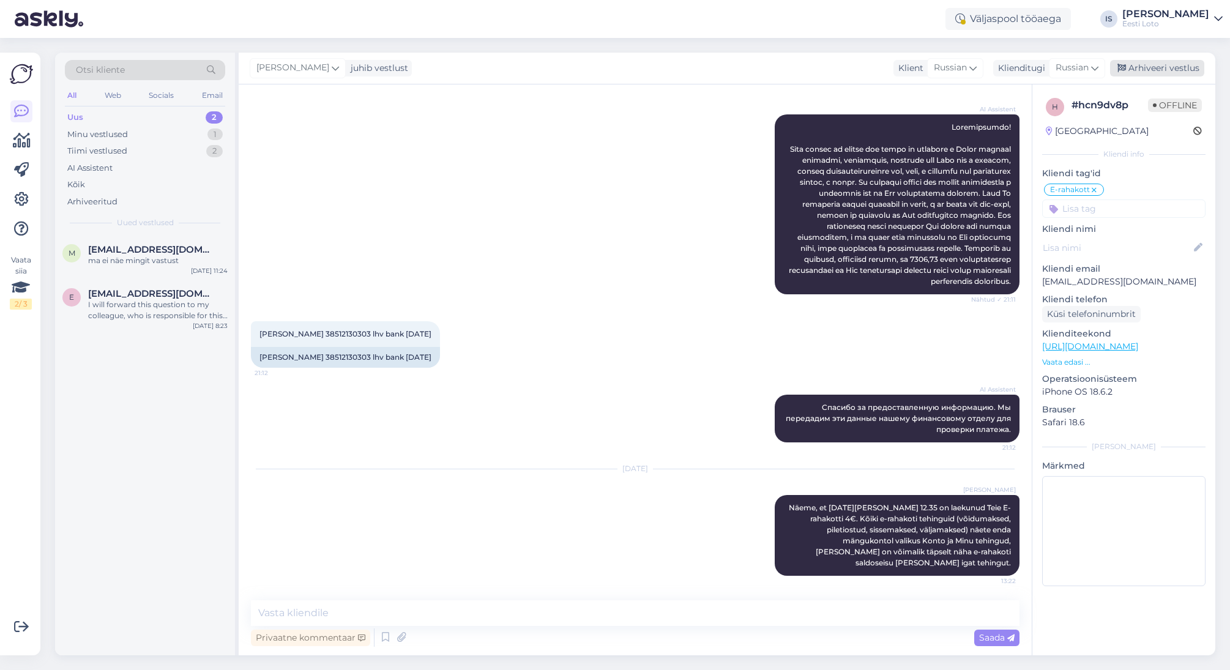
click at [1134, 65] on div "Arhiveeri vestlus" at bounding box center [1157, 68] width 94 height 17
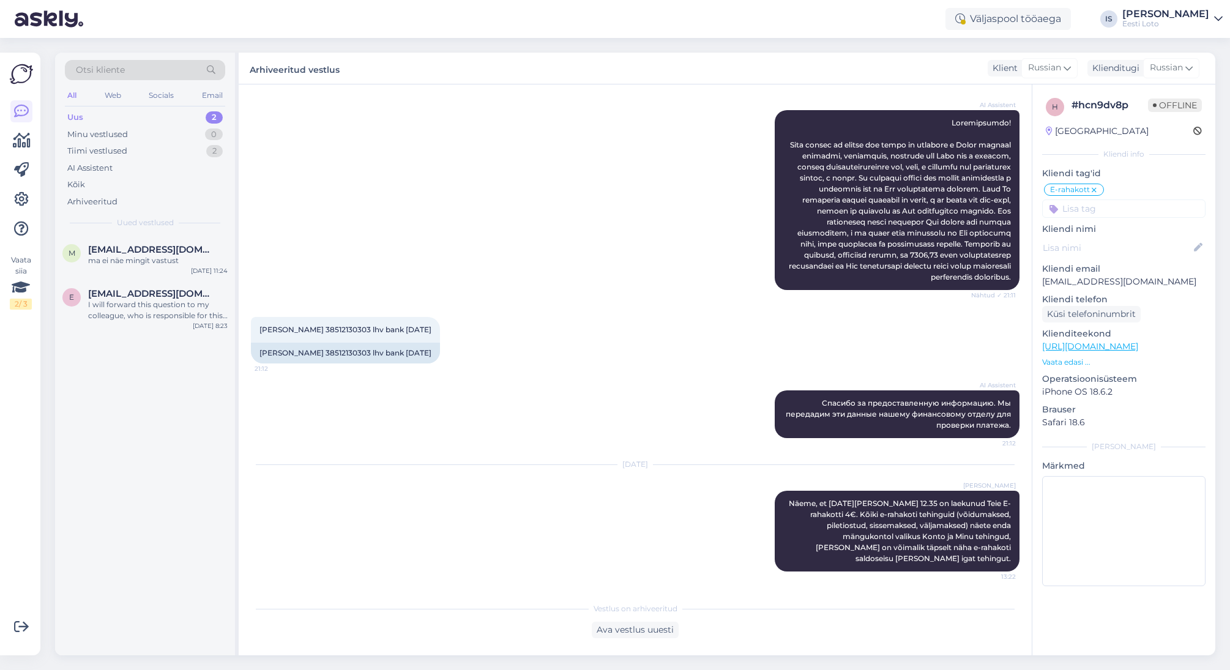
click at [73, 117] on div "Uus" at bounding box center [75, 117] width 16 height 12
click at [140, 307] on div "I will forward this question to my colleague, who is responsible for this. The …" at bounding box center [158, 310] width 140 height 22
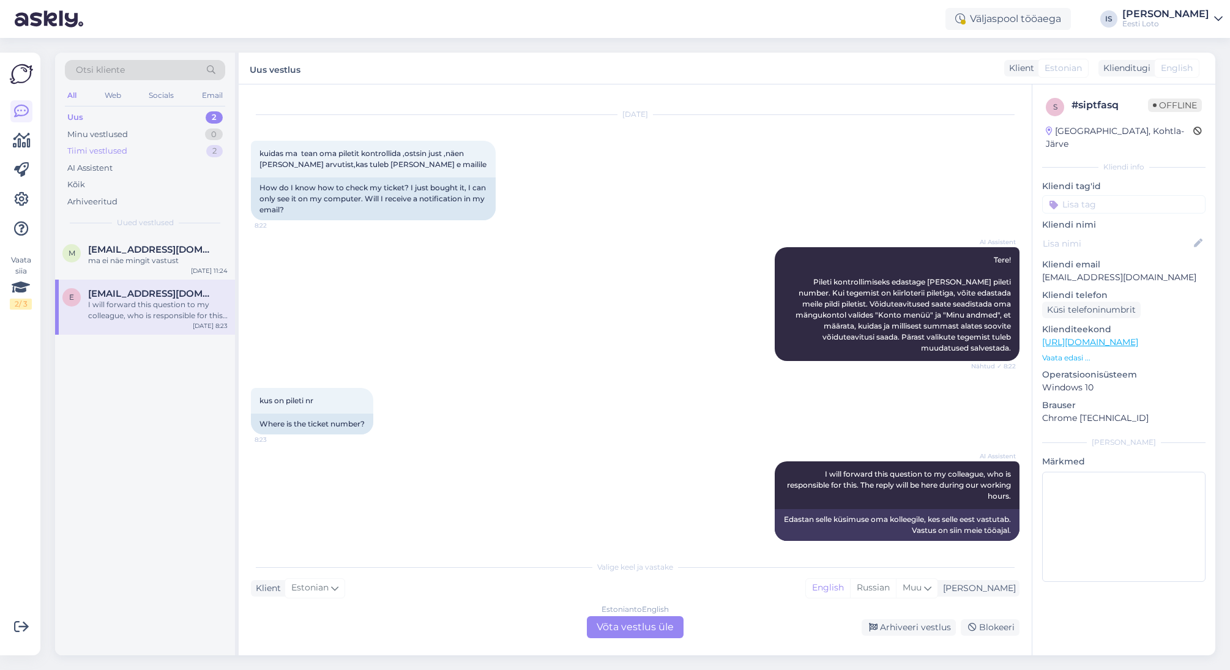
click at [125, 148] on div "Tiimi vestlused" at bounding box center [97, 151] width 60 height 12
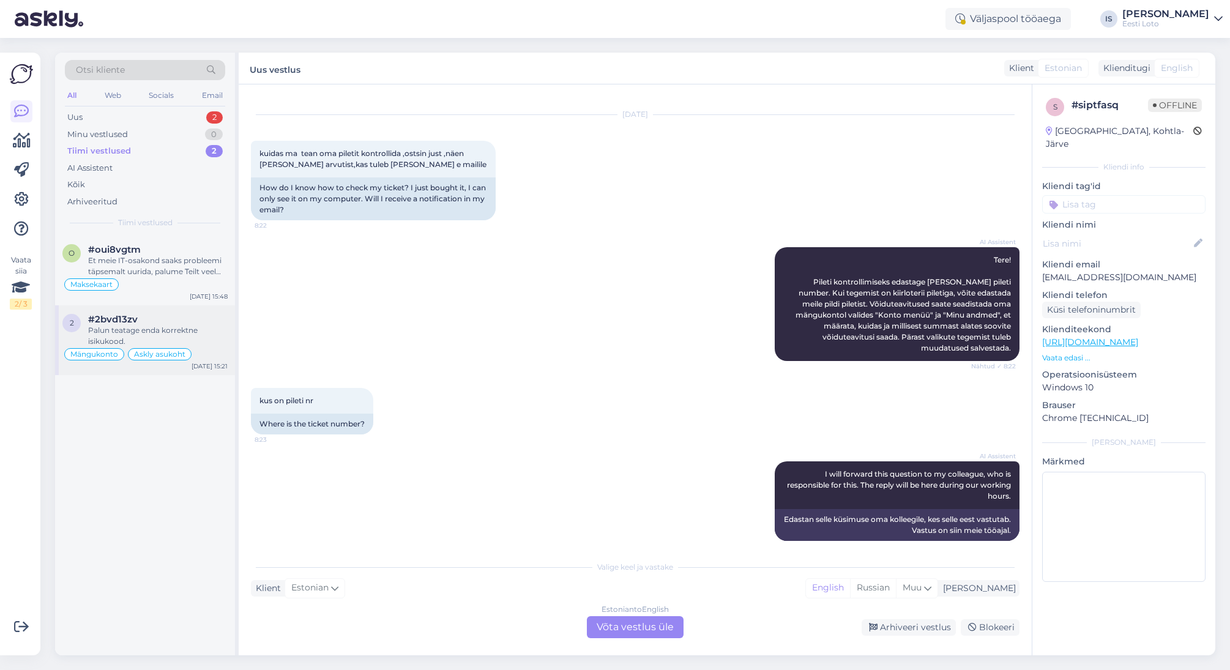
click at [144, 337] on div "Palun teatage enda korrektne isikukood." at bounding box center [158, 336] width 140 height 22
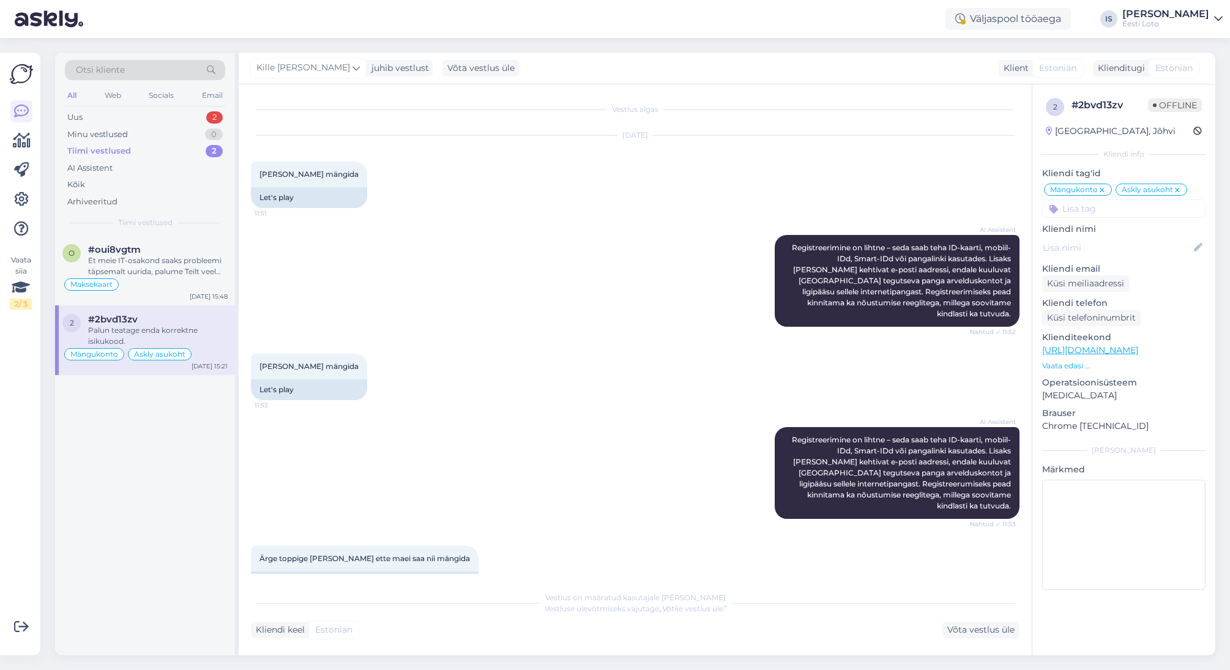
scroll to position [2454, 0]
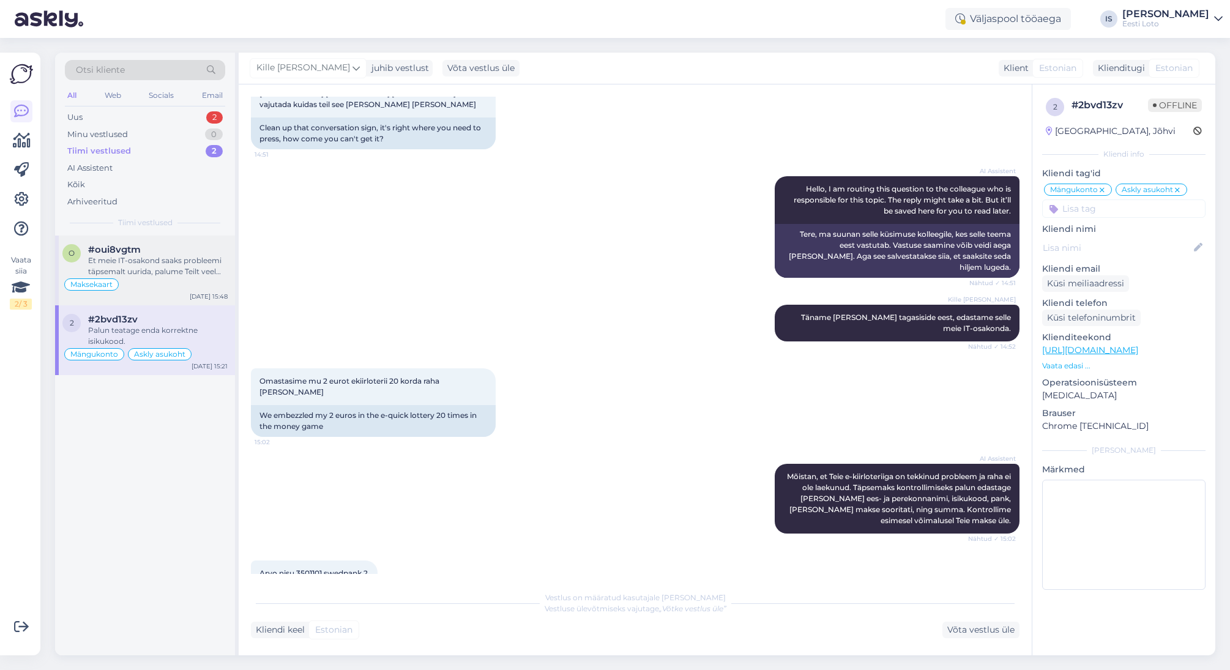
click at [163, 267] on div "Et meie IT-osakond saaks probleemi täpsemalt uurida, palume Teilt veel täiendav…" at bounding box center [158, 266] width 140 height 22
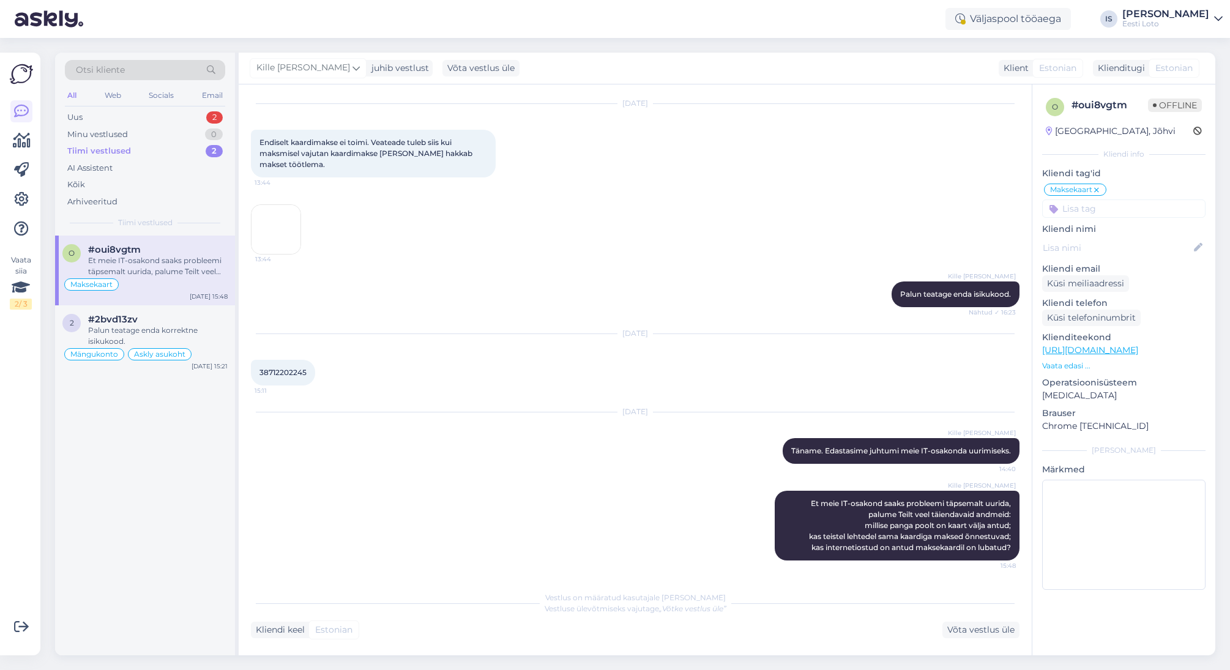
scroll to position [848, 0]
click at [85, 121] on div "Uus 2" at bounding box center [145, 117] width 160 height 17
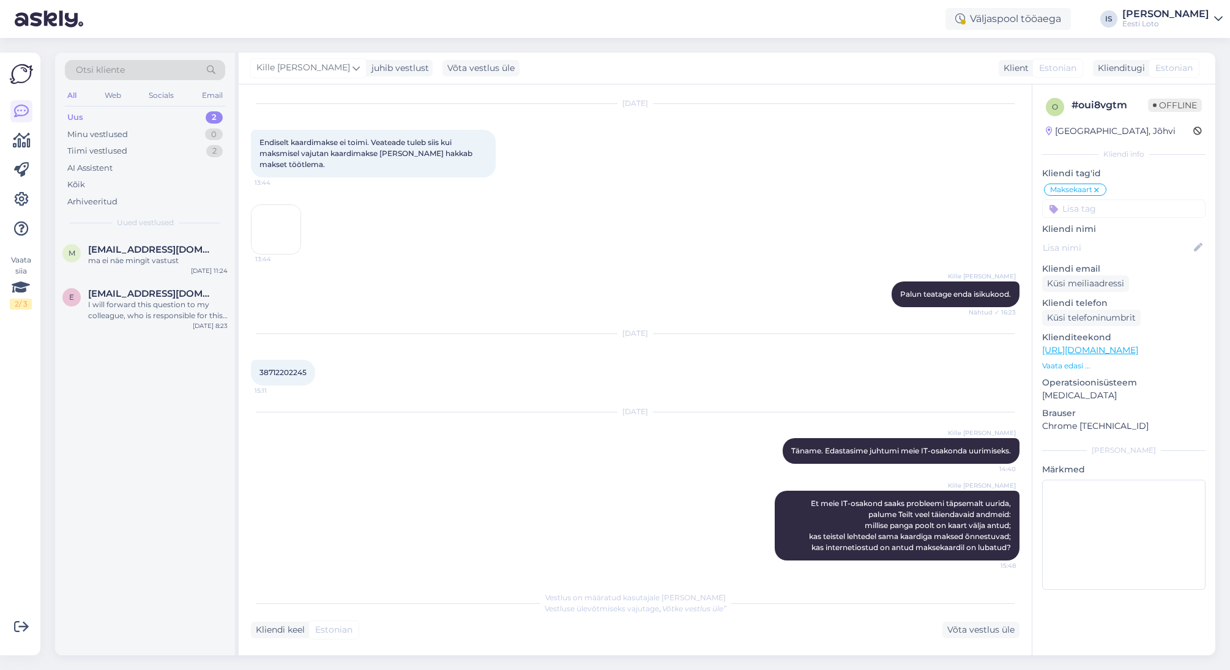
click at [78, 121] on div "Uus" at bounding box center [75, 117] width 16 height 12
click at [111, 253] on span "[EMAIL_ADDRESS][DOMAIN_NAME]" at bounding box center [151, 249] width 127 height 11
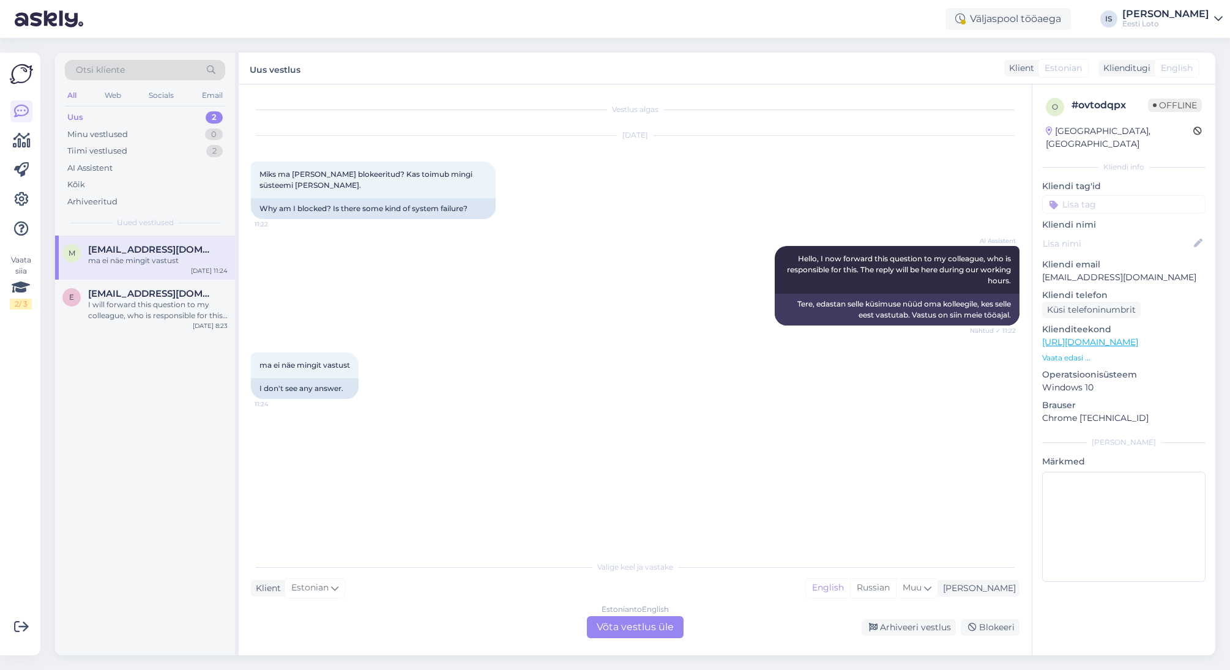
scroll to position [0, 0]
click at [108, 152] on div "Tiimi vestlused" at bounding box center [97, 151] width 60 height 12
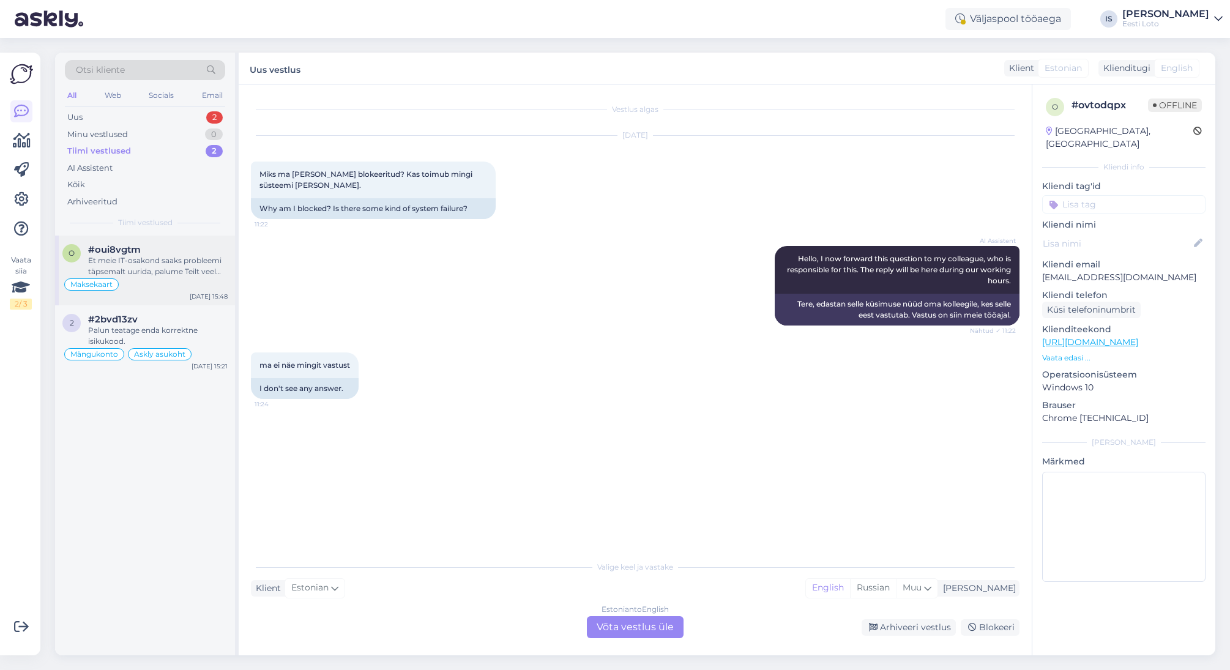
click at [163, 262] on div "Et meie IT-osakond saaks probleemi täpsemalt uurida, palume Teilt veel täiendav…" at bounding box center [158, 266] width 140 height 22
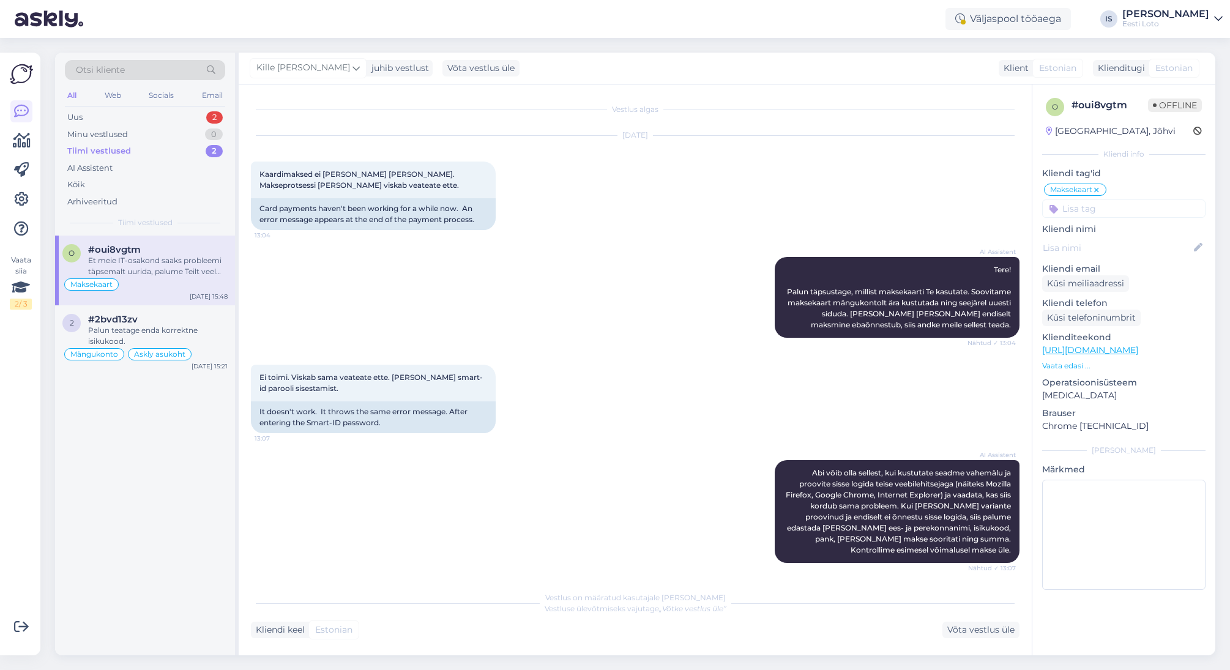
scroll to position [848, 0]
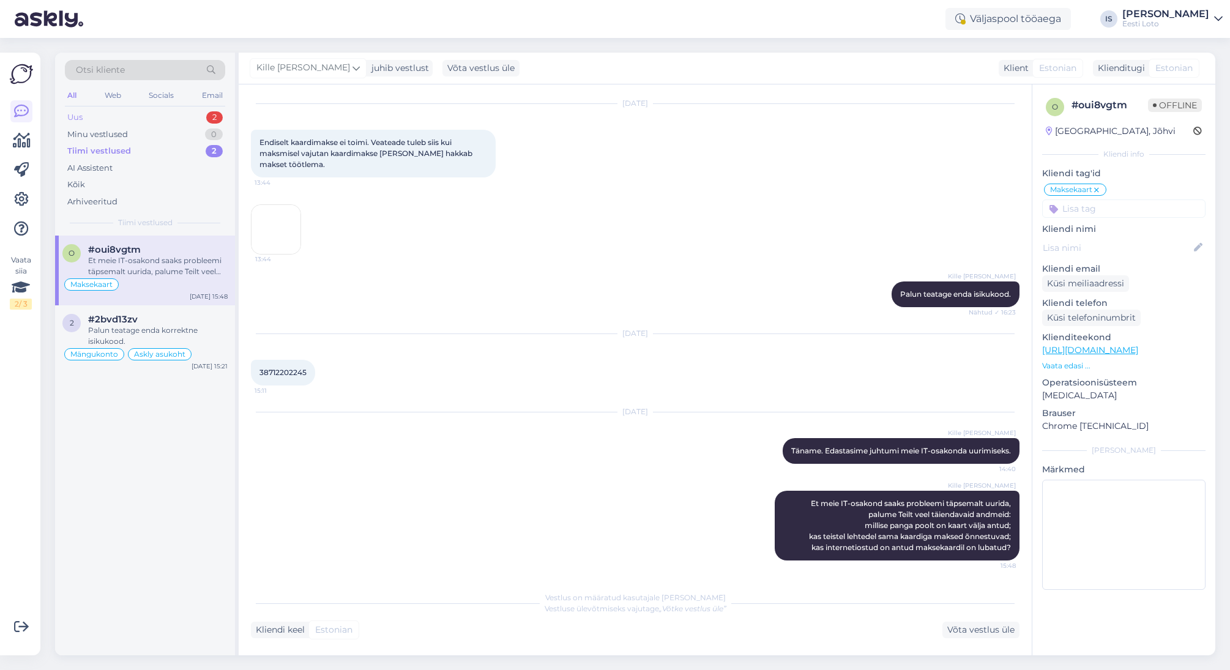
click at [83, 112] on div "Uus 2" at bounding box center [145, 117] width 160 height 17
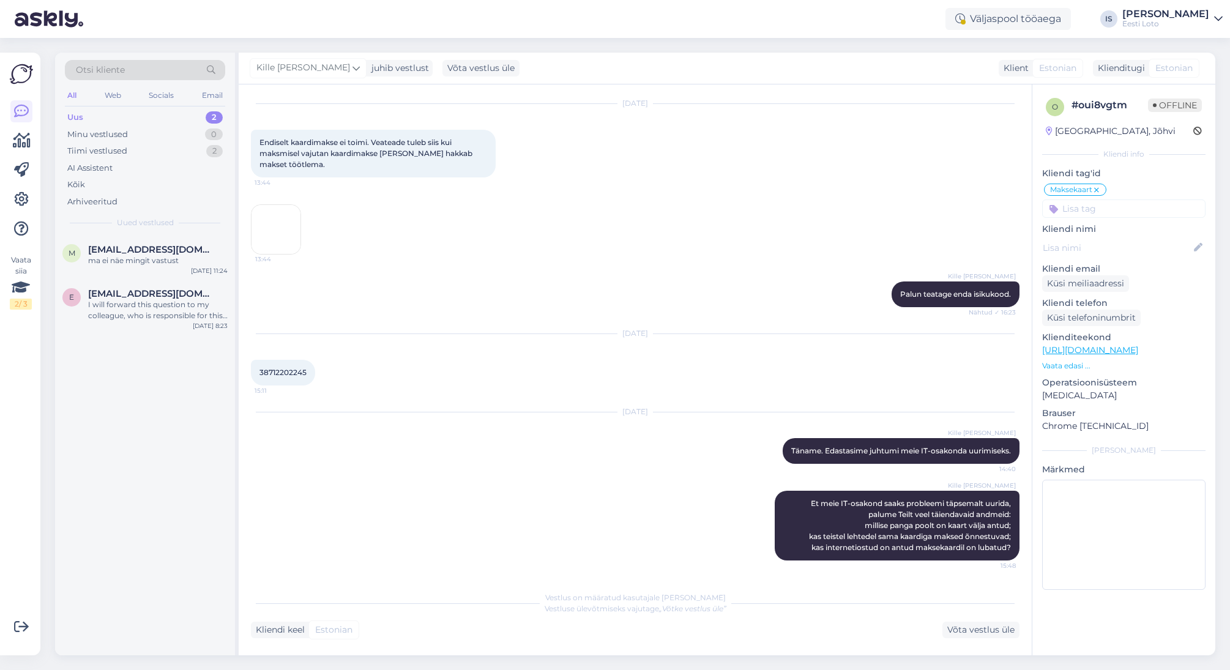
click at [118, 121] on div "Uus 2" at bounding box center [145, 117] width 160 height 17
click at [171, 256] on div "ma ei näe mingit vastust" at bounding box center [158, 260] width 140 height 11
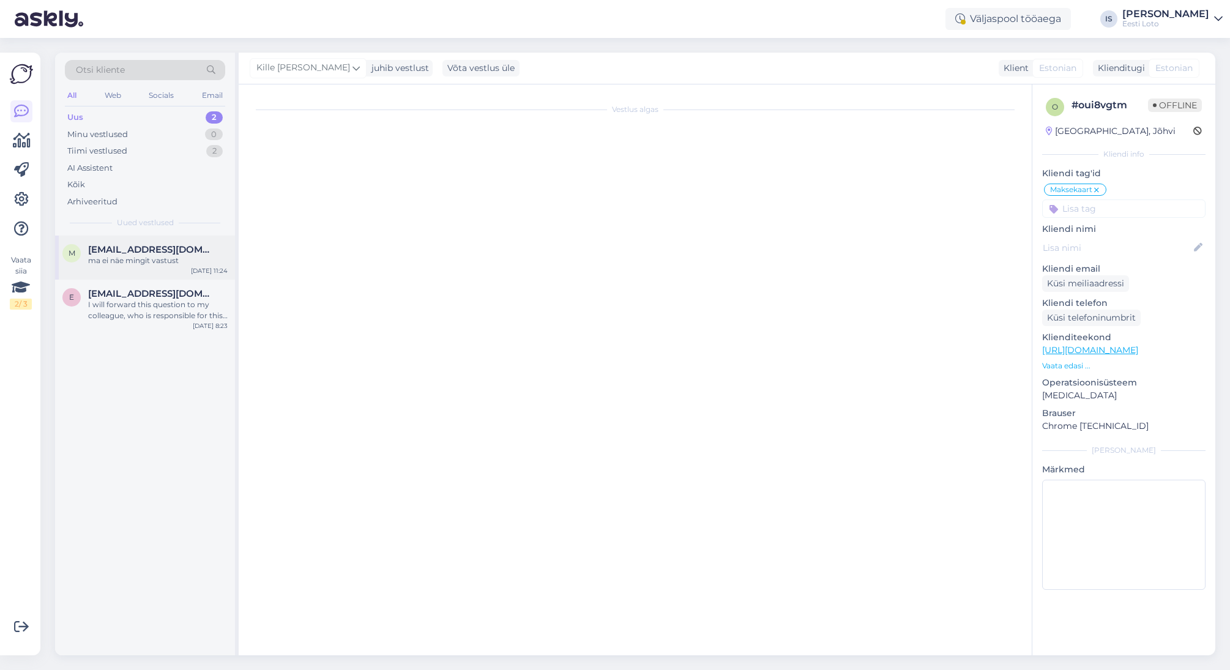
scroll to position [0, 0]
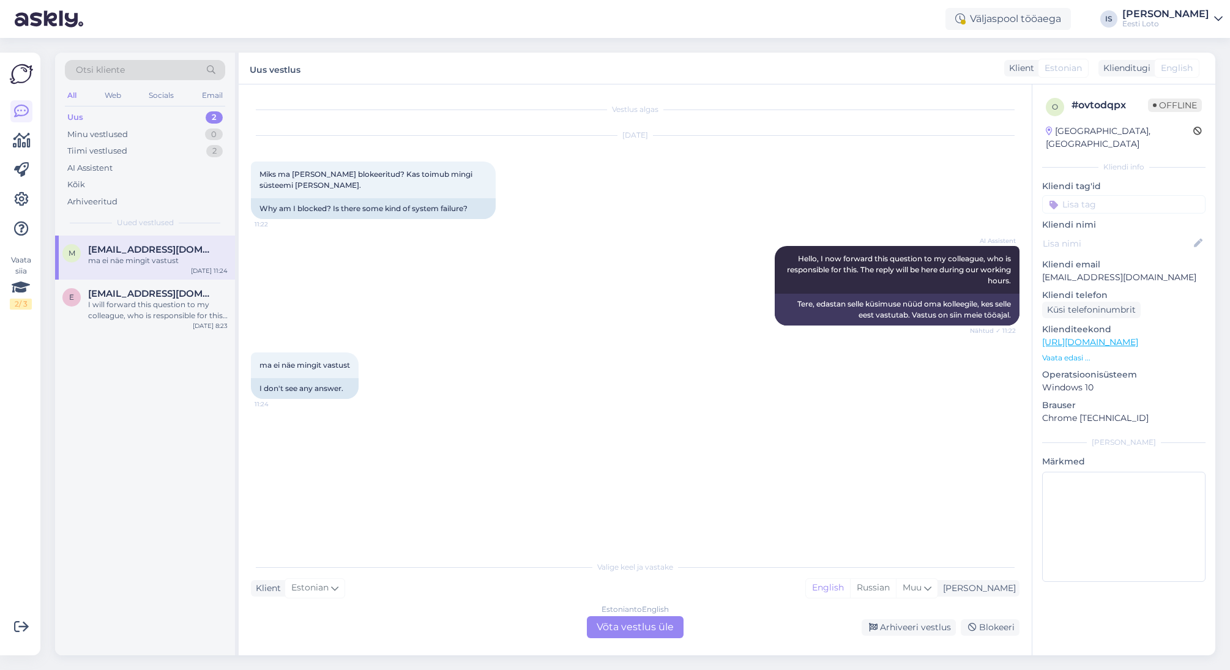
click at [624, 632] on div "Estonian to English Võta vestlus üle" at bounding box center [635, 627] width 97 height 22
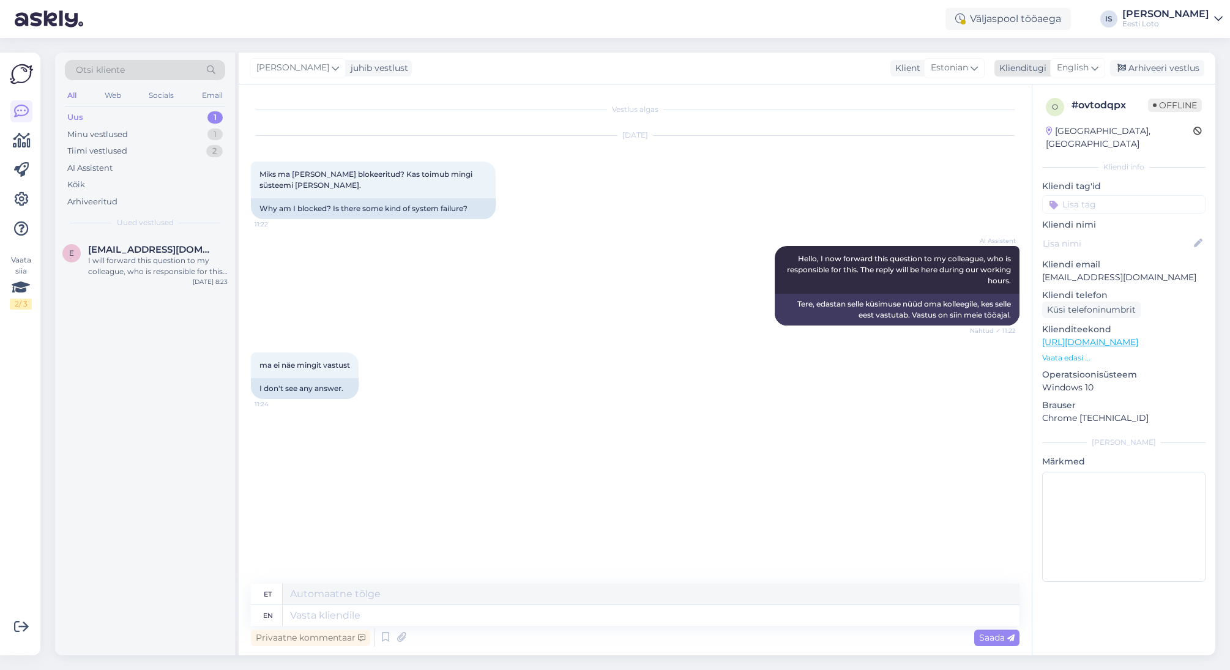
click at [1077, 65] on span "English" at bounding box center [1073, 67] width 32 height 13
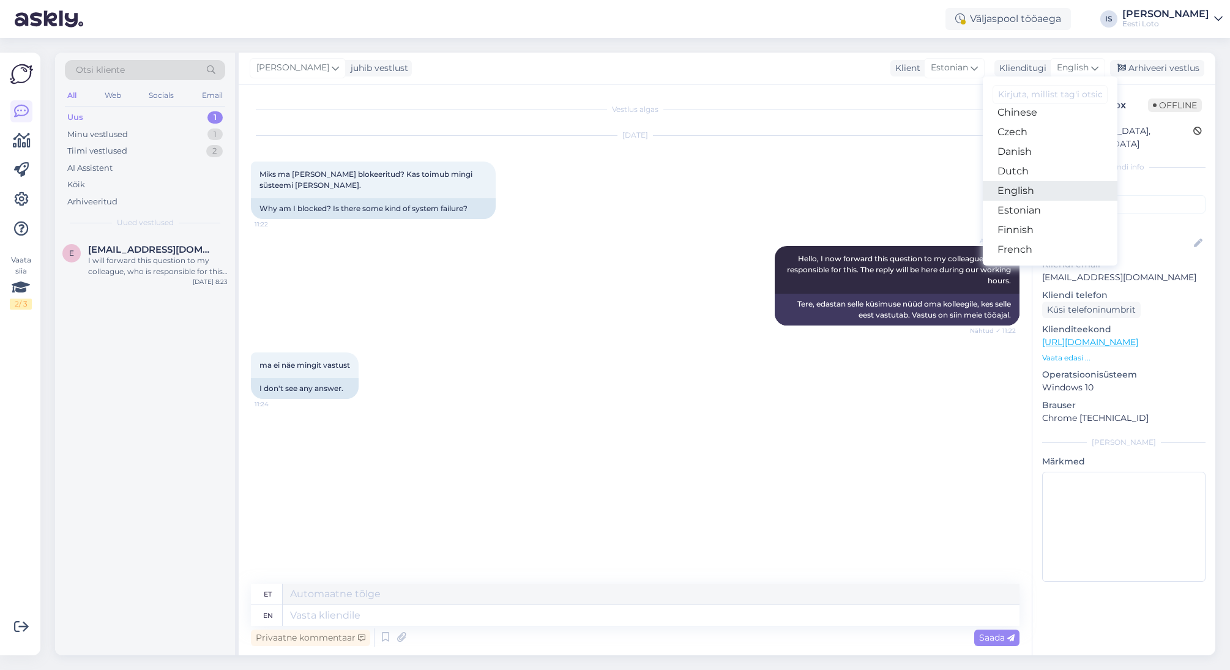
scroll to position [68, 0]
click at [1044, 207] on link "Estonian" at bounding box center [1050, 211] width 135 height 20
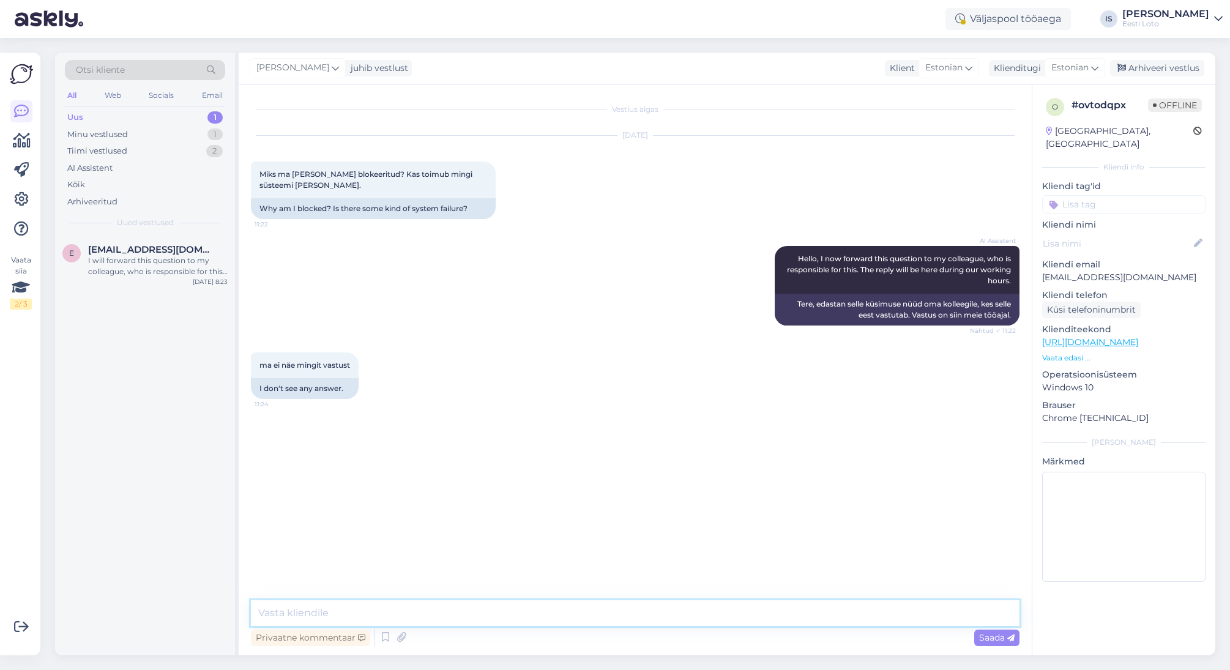
click at [593, 619] on textarea at bounding box center [635, 613] width 769 height 26
click at [571, 615] on textarea "Probleemi täpsemaks uurimiseks edastage meile palun enda iakukood." at bounding box center [635, 613] width 769 height 26
type textarea "Probleemi täpsemaks uurimiseks edastage meile palun enda isikukood."
click at [992, 637] on span "Saada" at bounding box center [996, 637] width 35 height 11
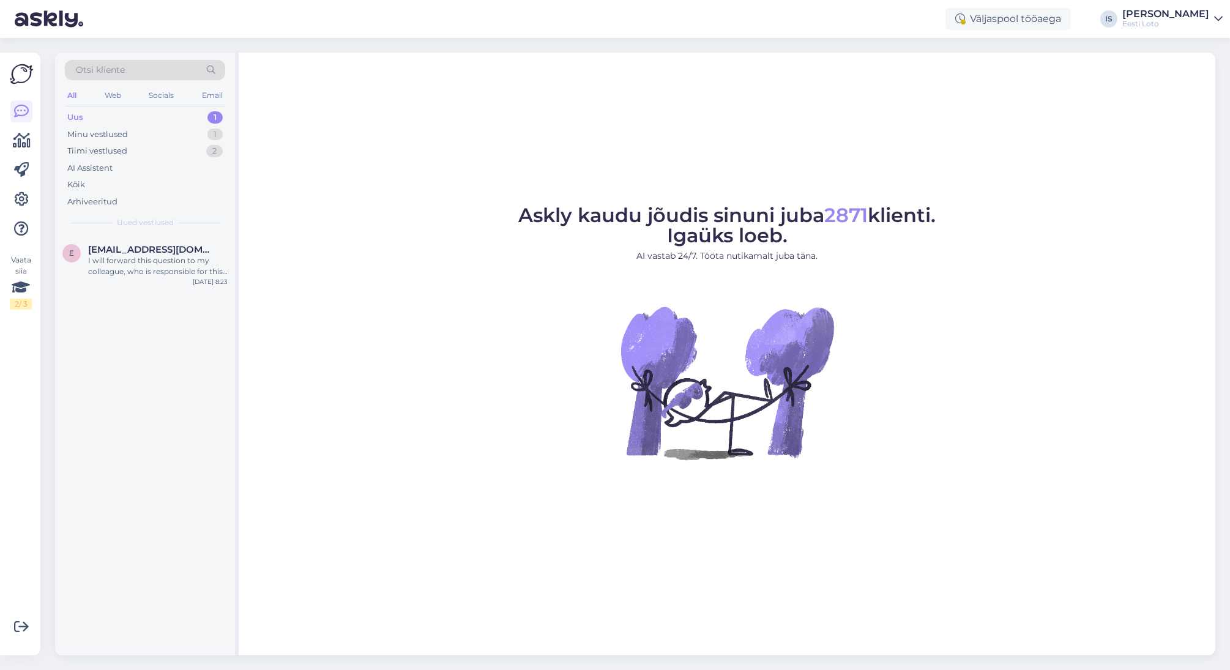
click at [75, 114] on div "Uus" at bounding box center [75, 117] width 16 height 12
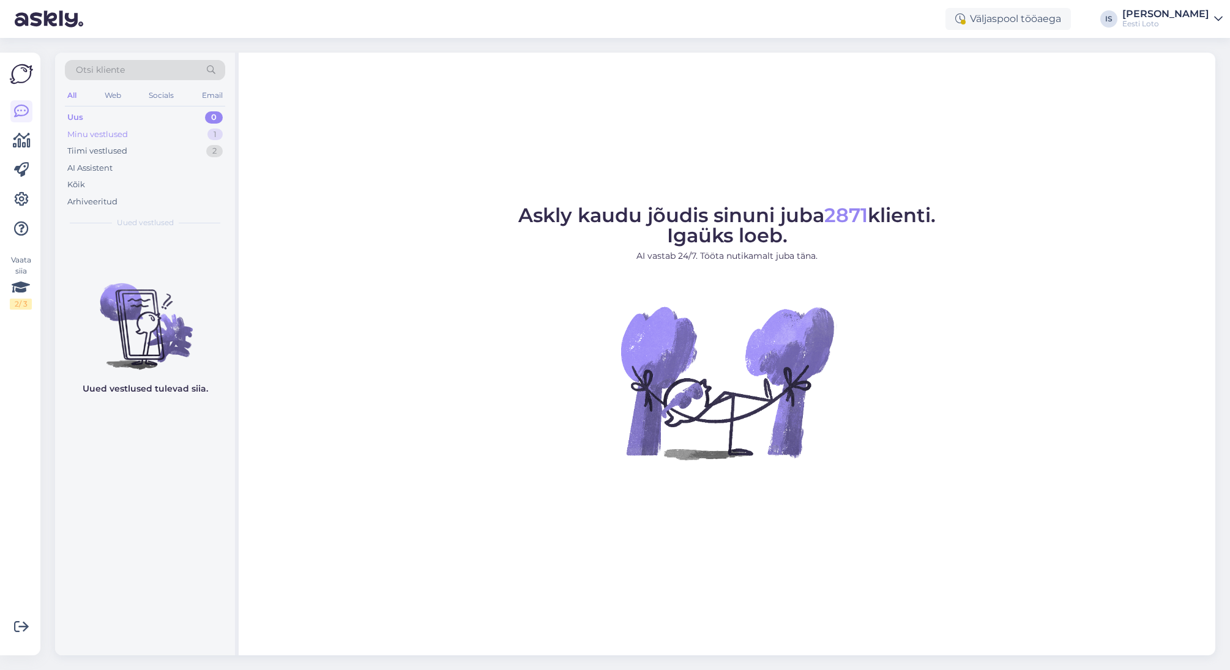
click at [101, 134] on div "Minu vestlused" at bounding box center [97, 134] width 61 height 12
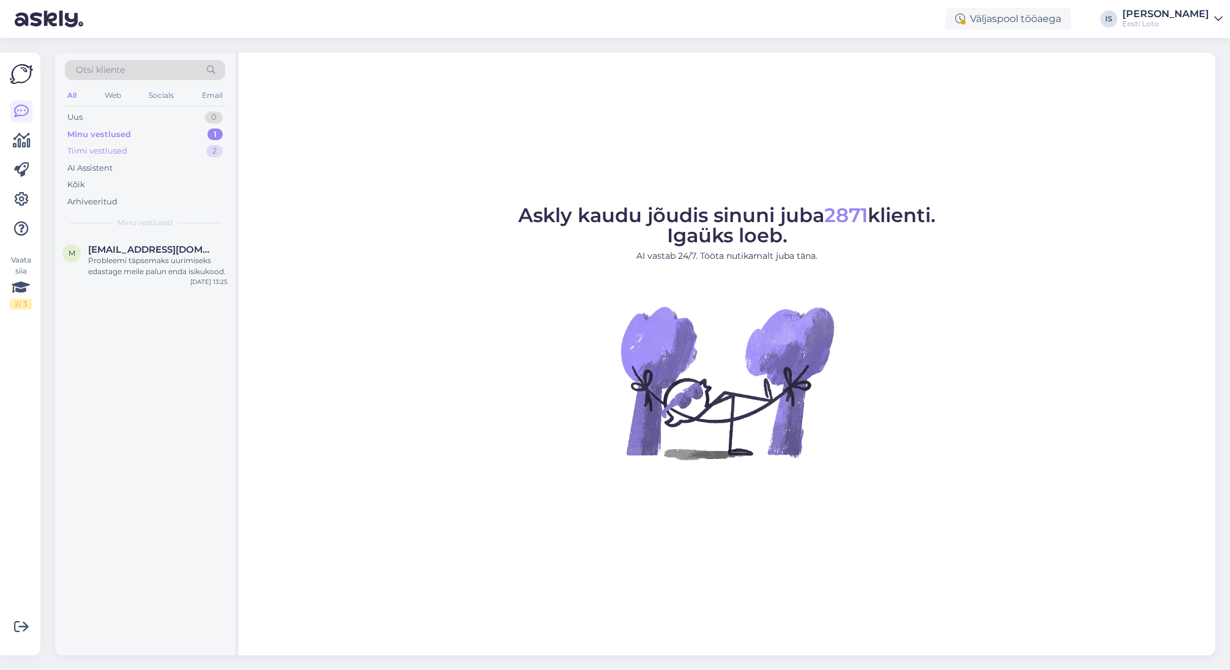
click at [99, 149] on div "Tiimi vestlused" at bounding box center [97, 151] width 60 height 12
